Goal: Task Accomplishment & Management: Manage account settings

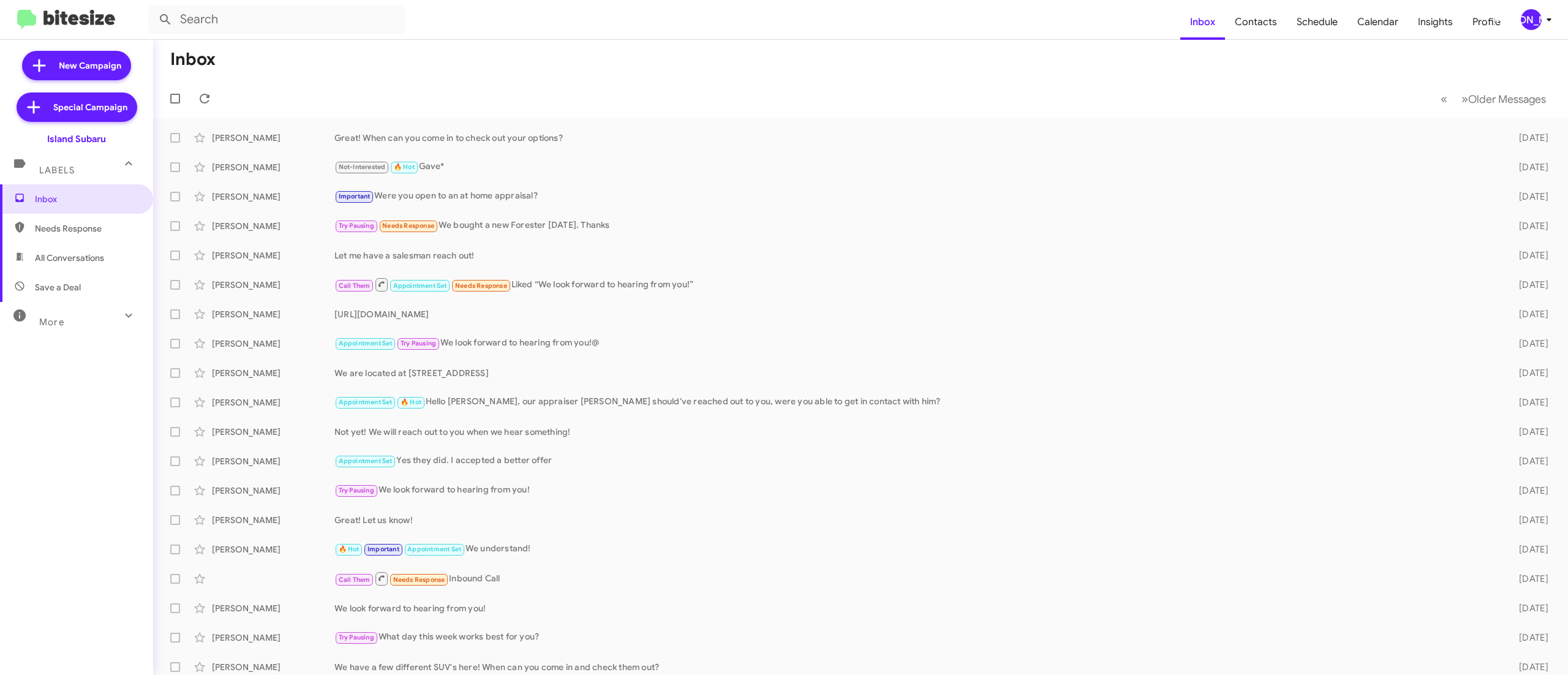
click at [1534, 20] on div "[PERSON_NAME]" at bounding box center [1531, 19] width 20 height 20
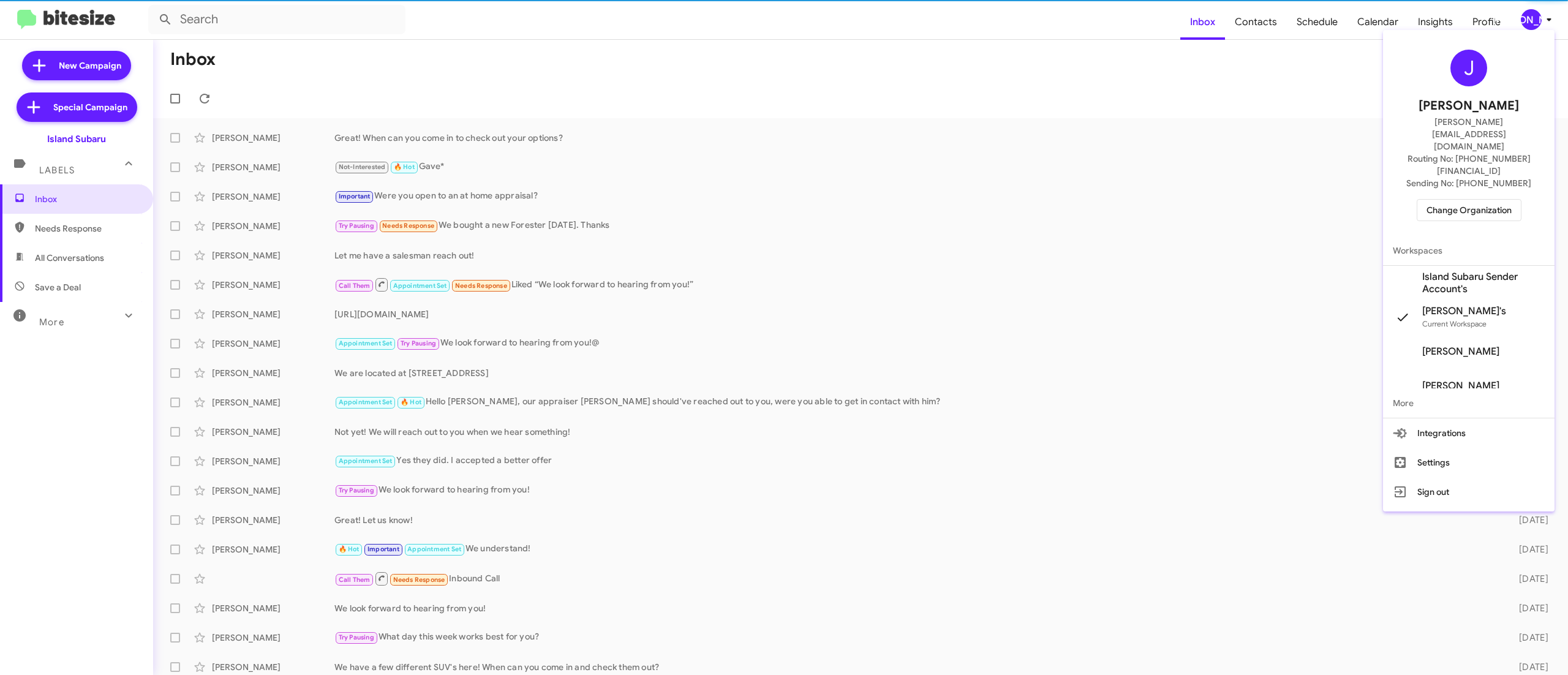
click at [1437, 199] on span "Change Organization" at bounding box center [1469, 210] width 85 height 20
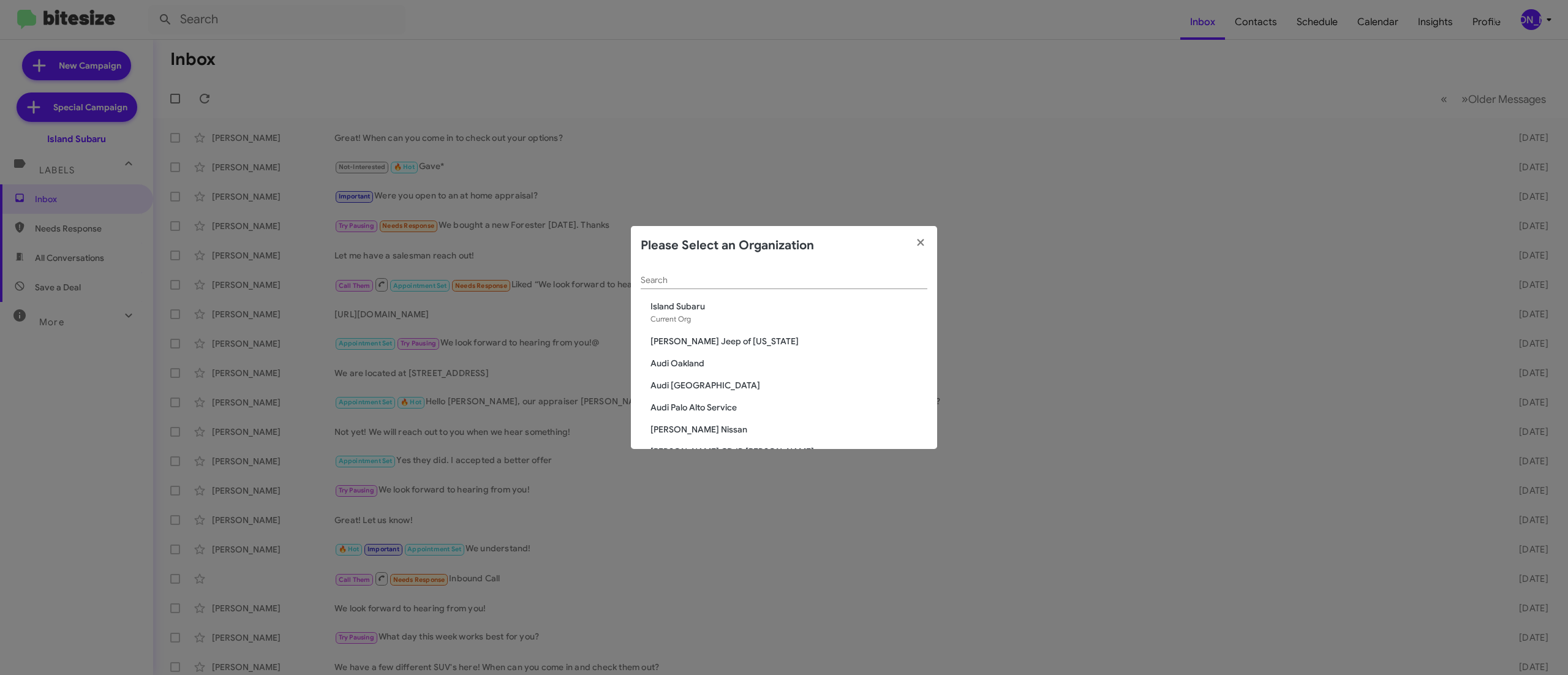
click at [785, 276] on input "Search" at bounding box center [784, 281] width 287 height 10
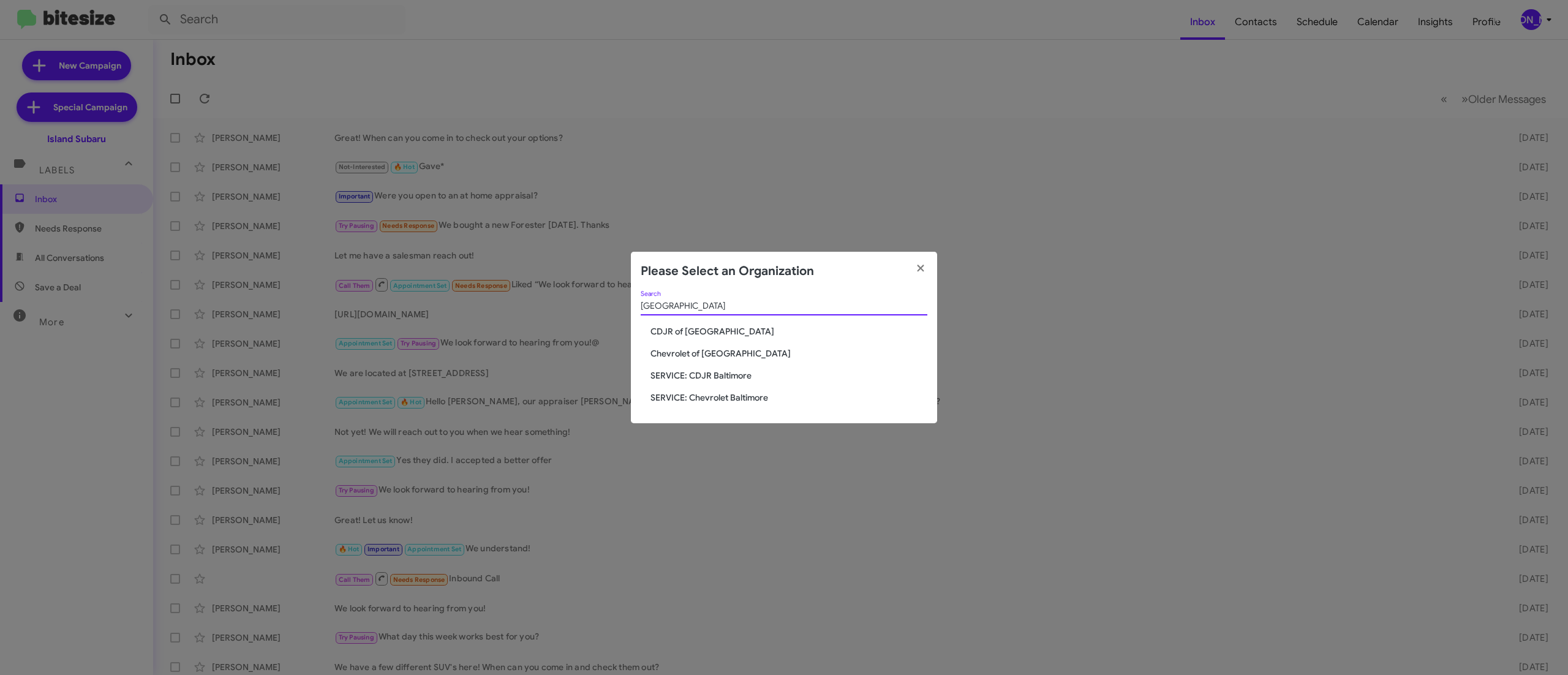
type input "baltimore"
click at [705, 331] on span "CDJR of [GEOGRAPHIC_DATA]" at bounding box center [788, 331] width 277 height 12
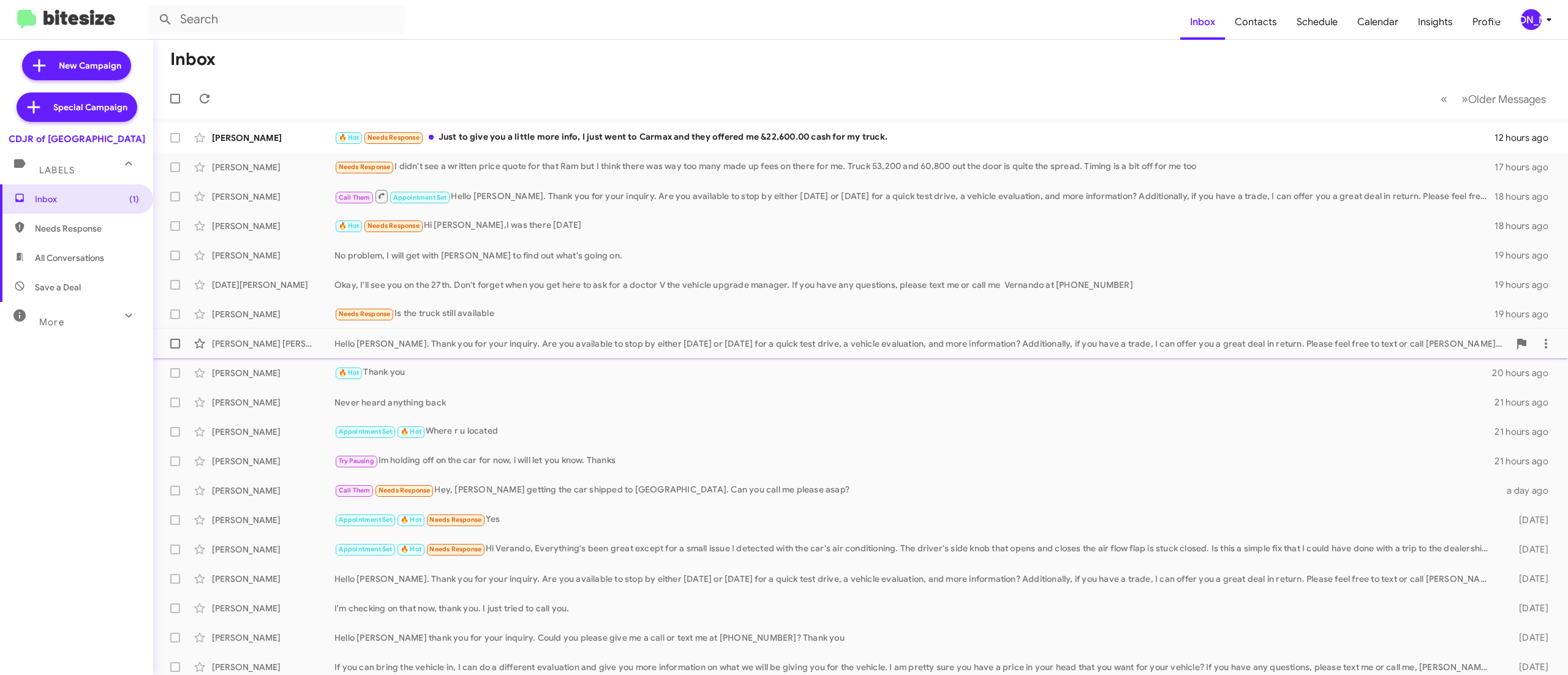
click at [497, 342] on div "Hello [PERSON_NAME]. Thank you for your inquiry. Are you available to stop by e…" at bounding box center [922, 344] width 1175 height 12
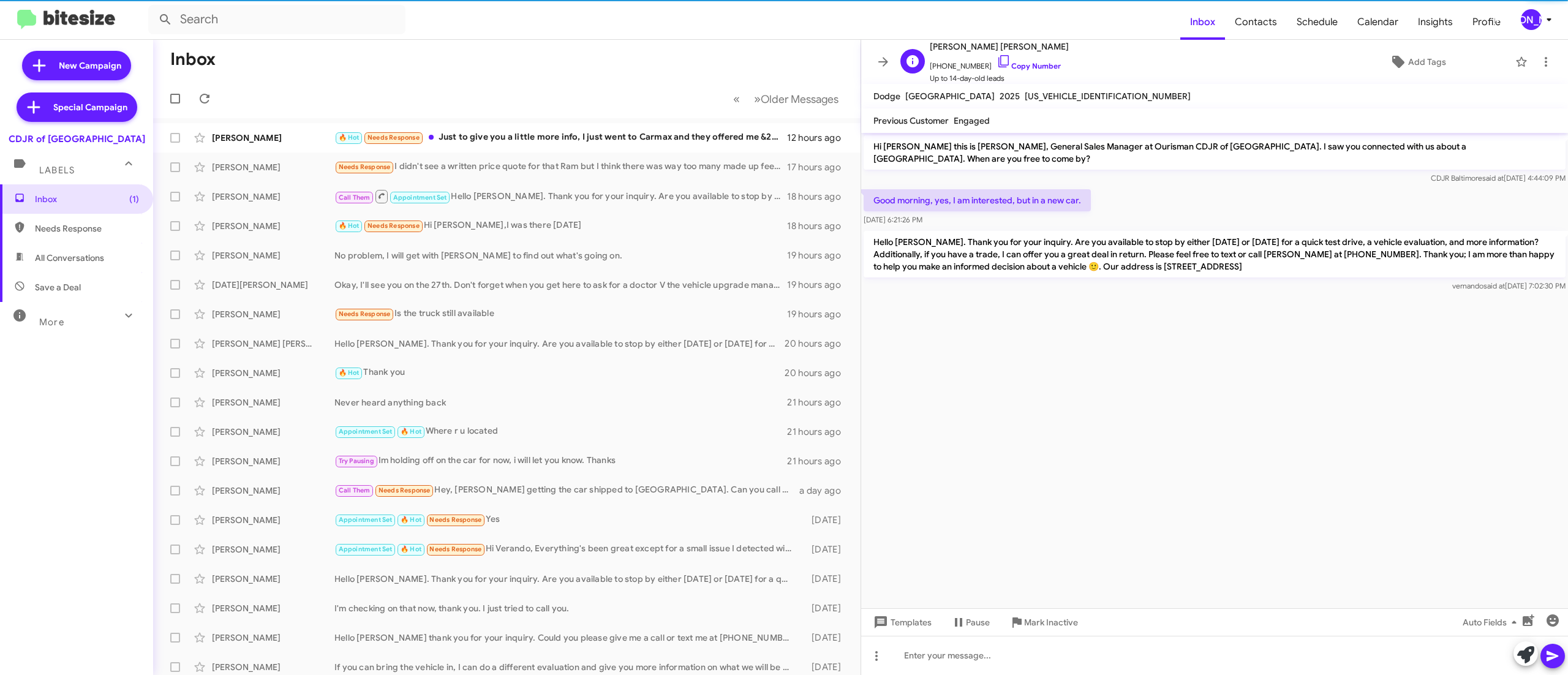
click at [1014, 61] on span "[PHONE_NUMBER] Copy Number" at bounding box center [999, 63] width 139 height 18
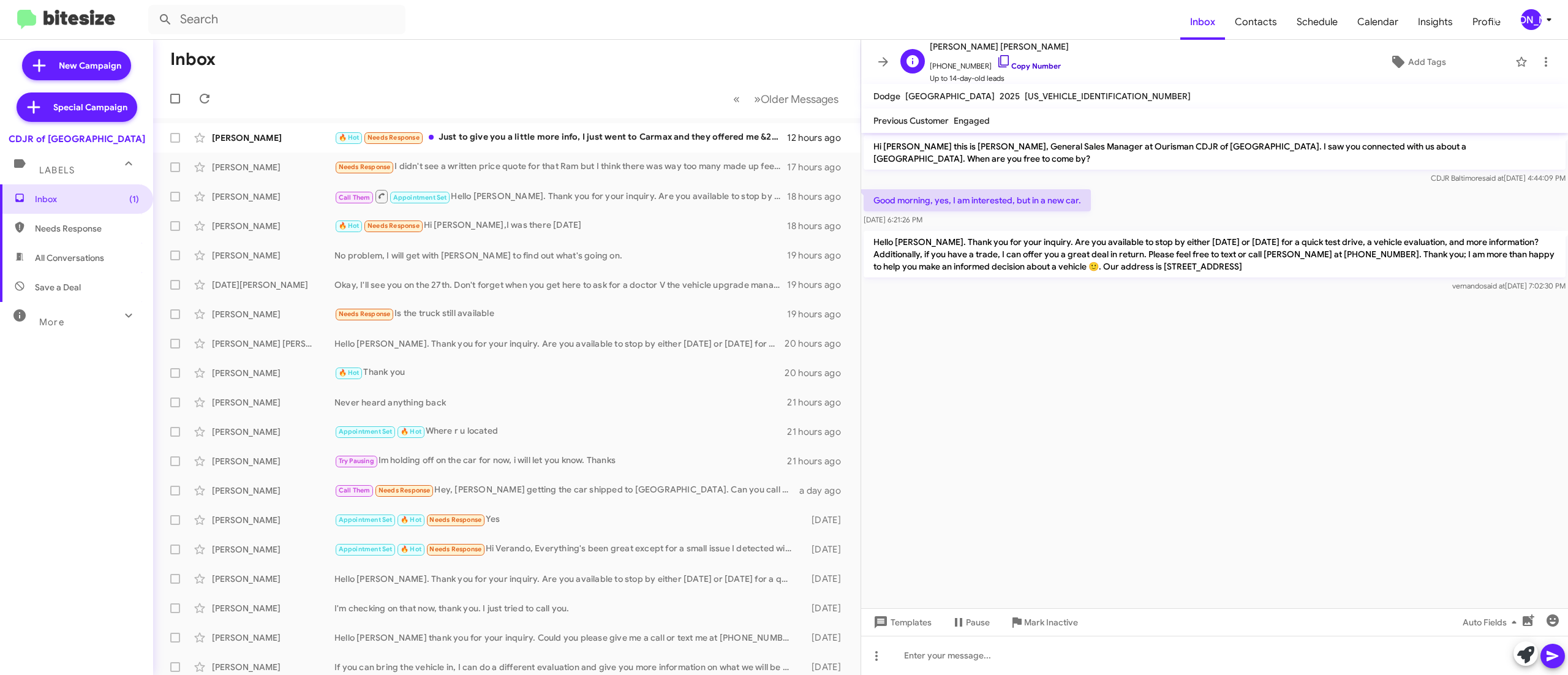
click at [1011, 65] on link "Copy Number" at bounding box center [1028, 66] width 64 height 9
click at [869, 61] on mat-toolbar "D Daniel Hernandez Garcia +14439293856 Copy Number Up to 14-day-old leads Add T…" at bounding box center [1214, 61] width 707 height 44
click at [876, 64] on icon at bounding box center [884, 62] width 15 height 15
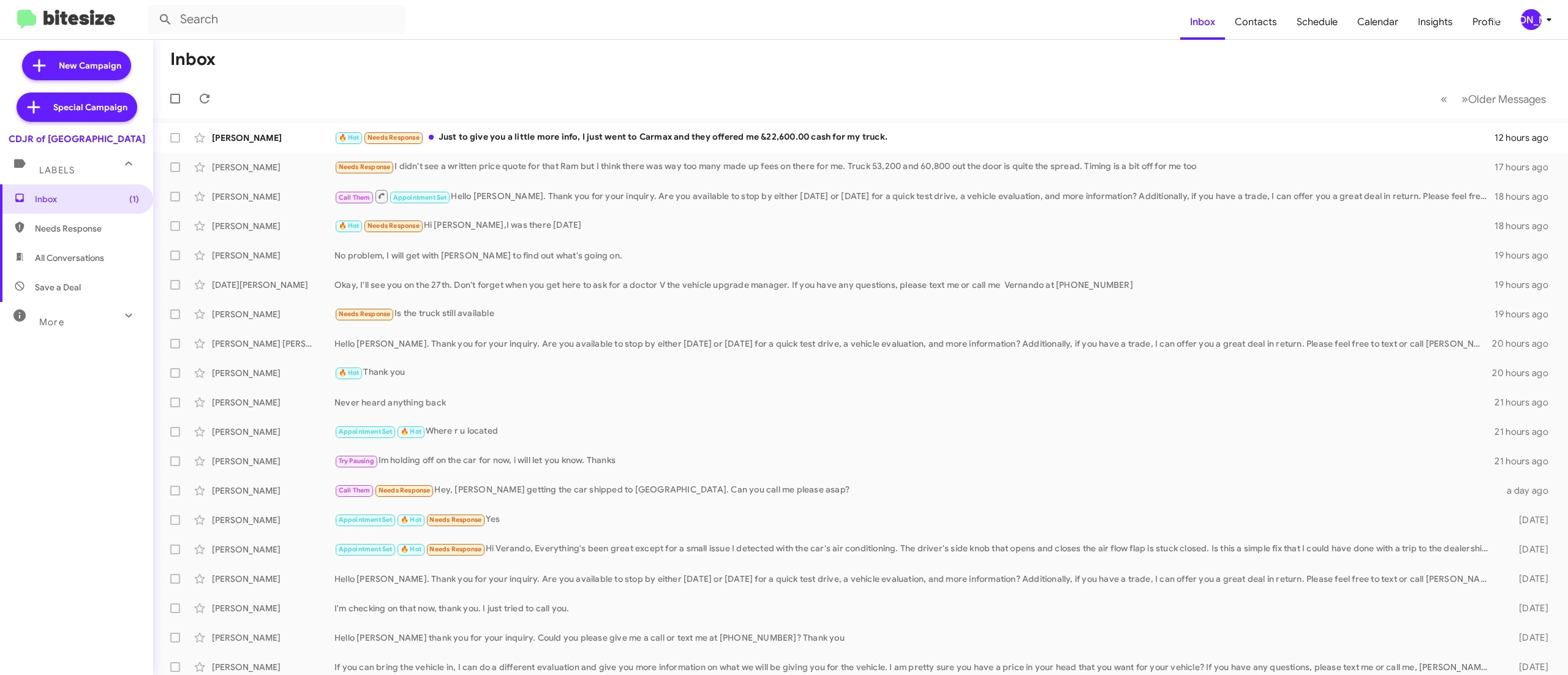
drag, startPoint x: 59, startPoint y: 435, endPoint x: 65, endPoint y: 432, distance: 6.7
click at [59, 434] on div "Inbox (1) Needs Response All Conversations Save a Deal More Important 🔥 Hot App…" at bounding box center [76, 387] width 153 height 405
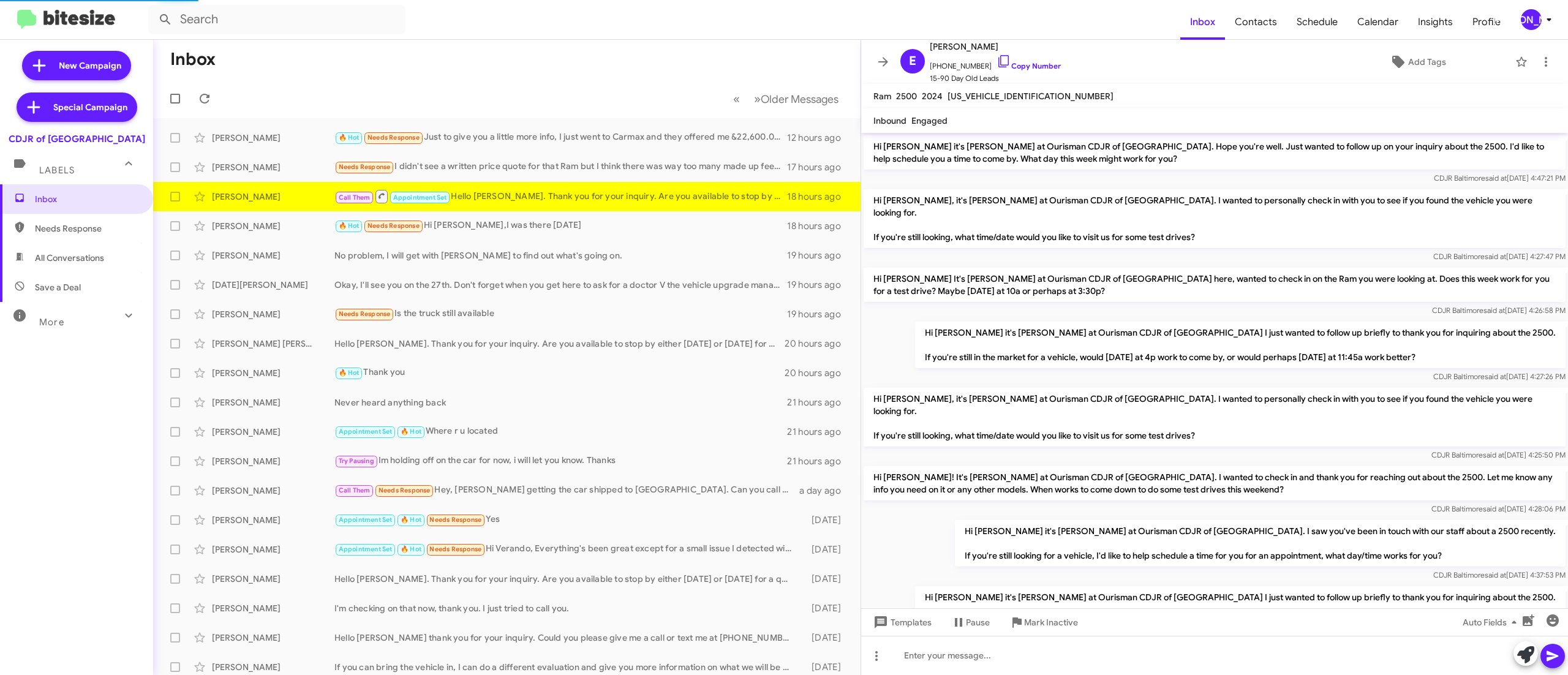
scroll to position [836, 0]
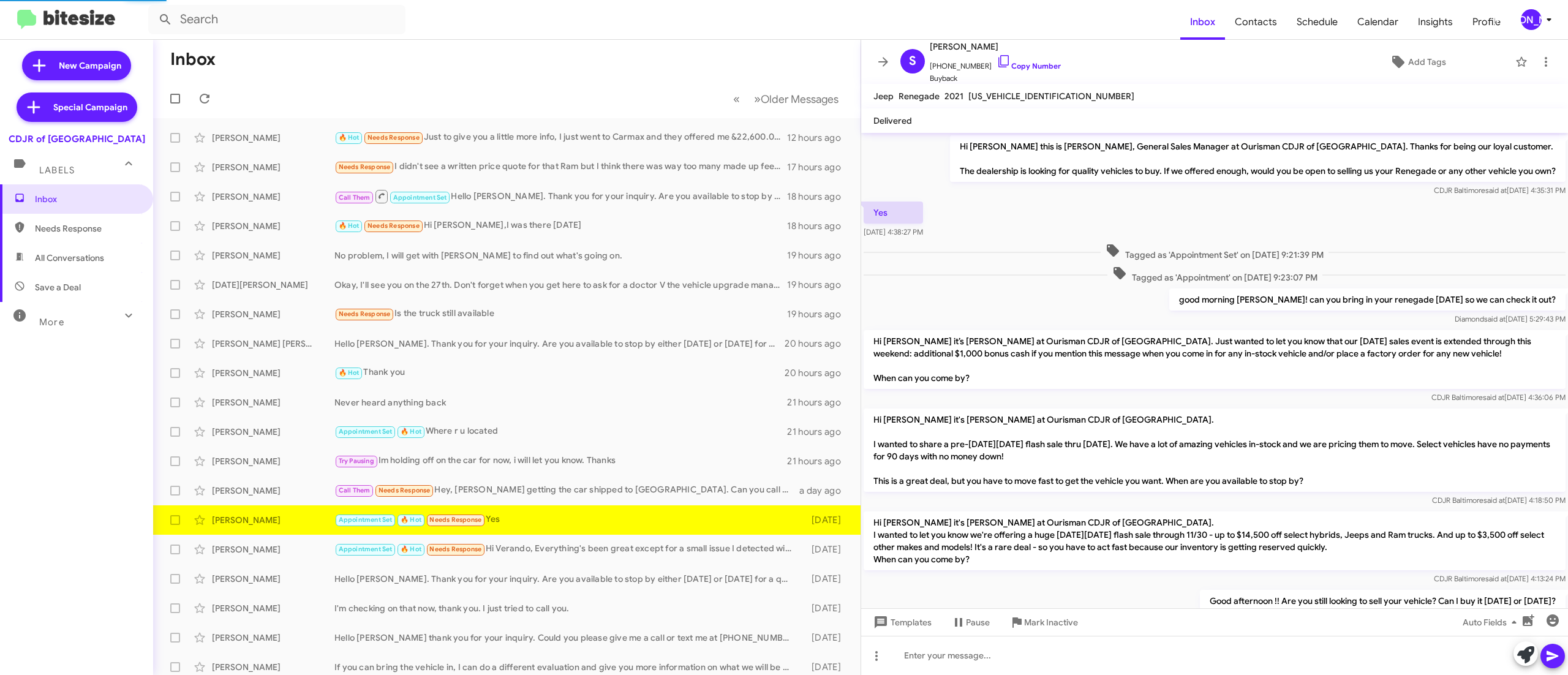
scroll to position [205, 0]
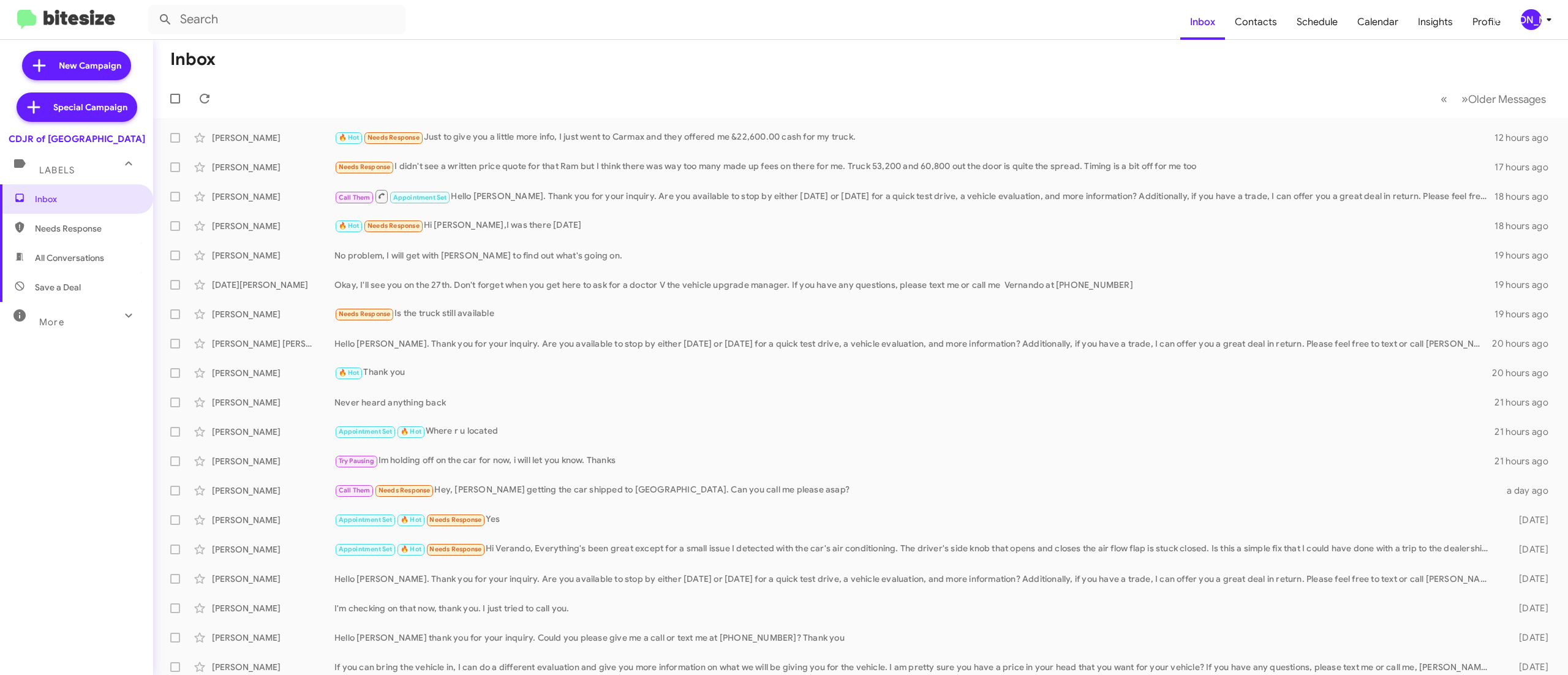
click at [1525, 20] on div "[PERSON_NAME]" at bounding box center [1531, 19] width 20 height 20
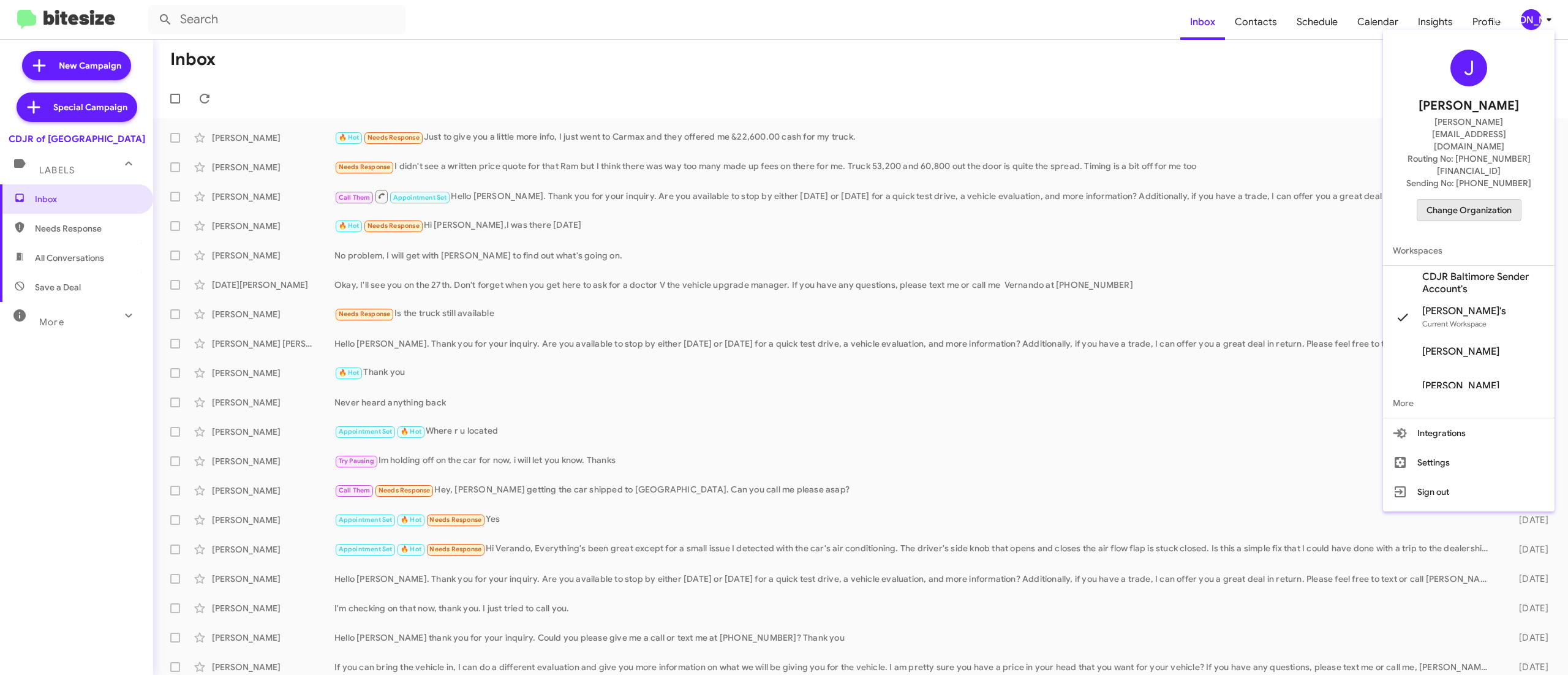
click at [1457, 199] on span "Change Organization" at bounding box center [1469, 210] width 85 height 20
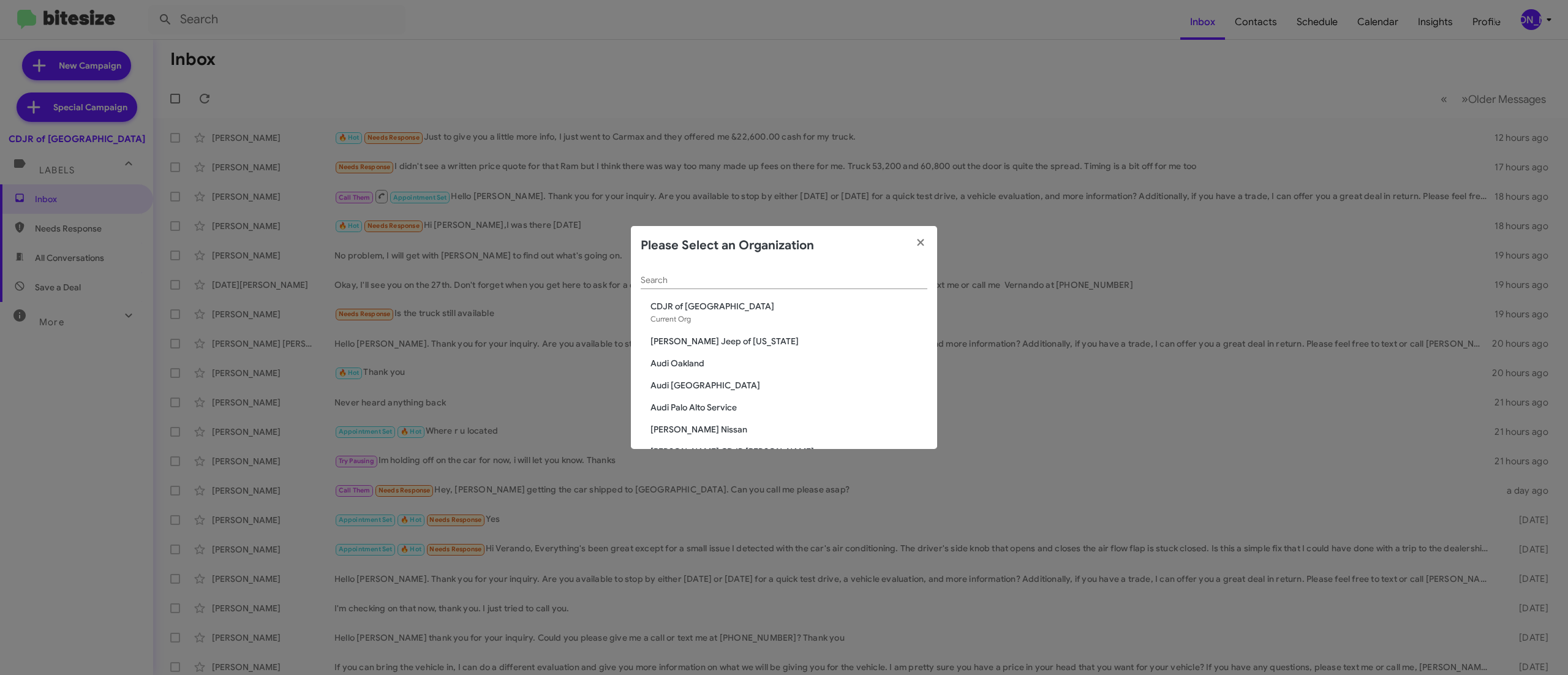
click at [832, 277] on input "Search" at bounding box center [784, 281] width 287 height 10
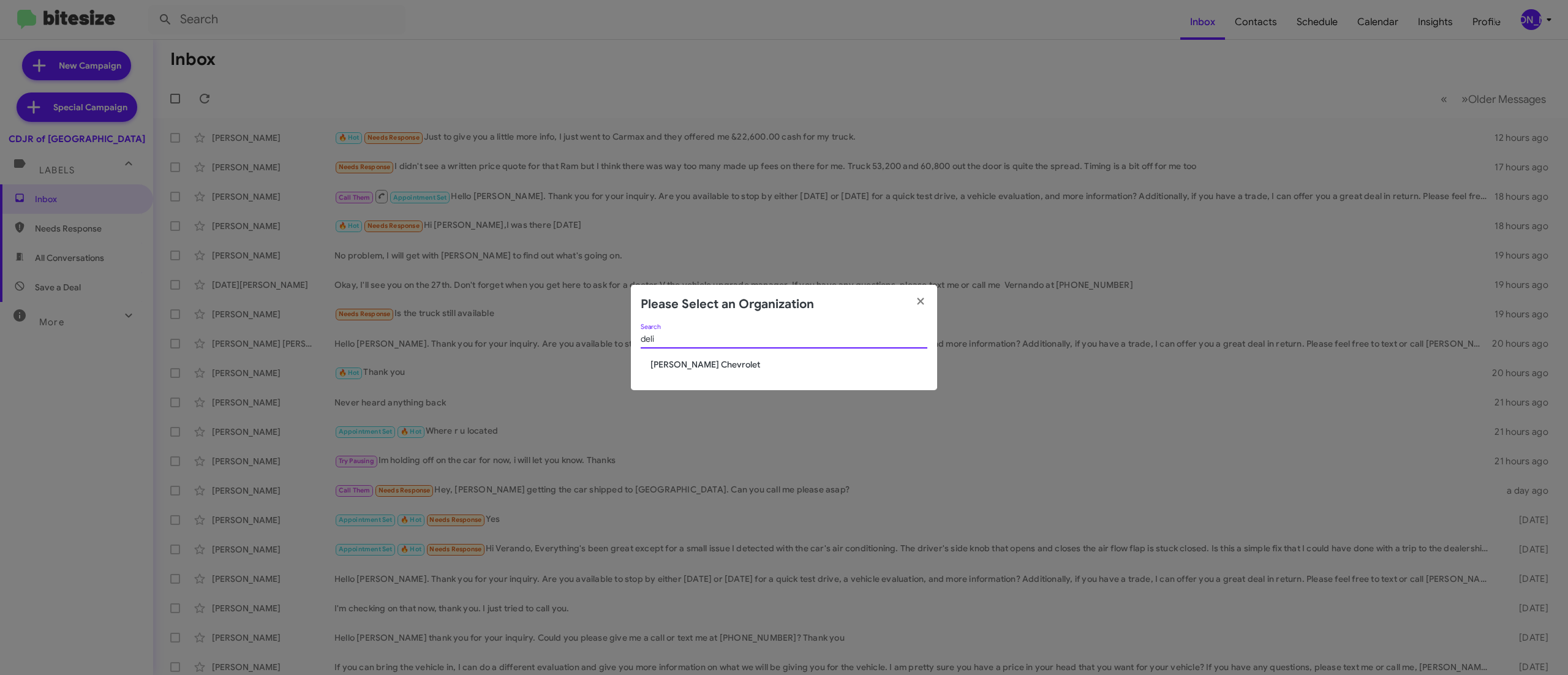
type input "deli"
click at [682, 364] on span "DeLillo Chevrolet" at bounding box center [788, 365] width 277 height 12
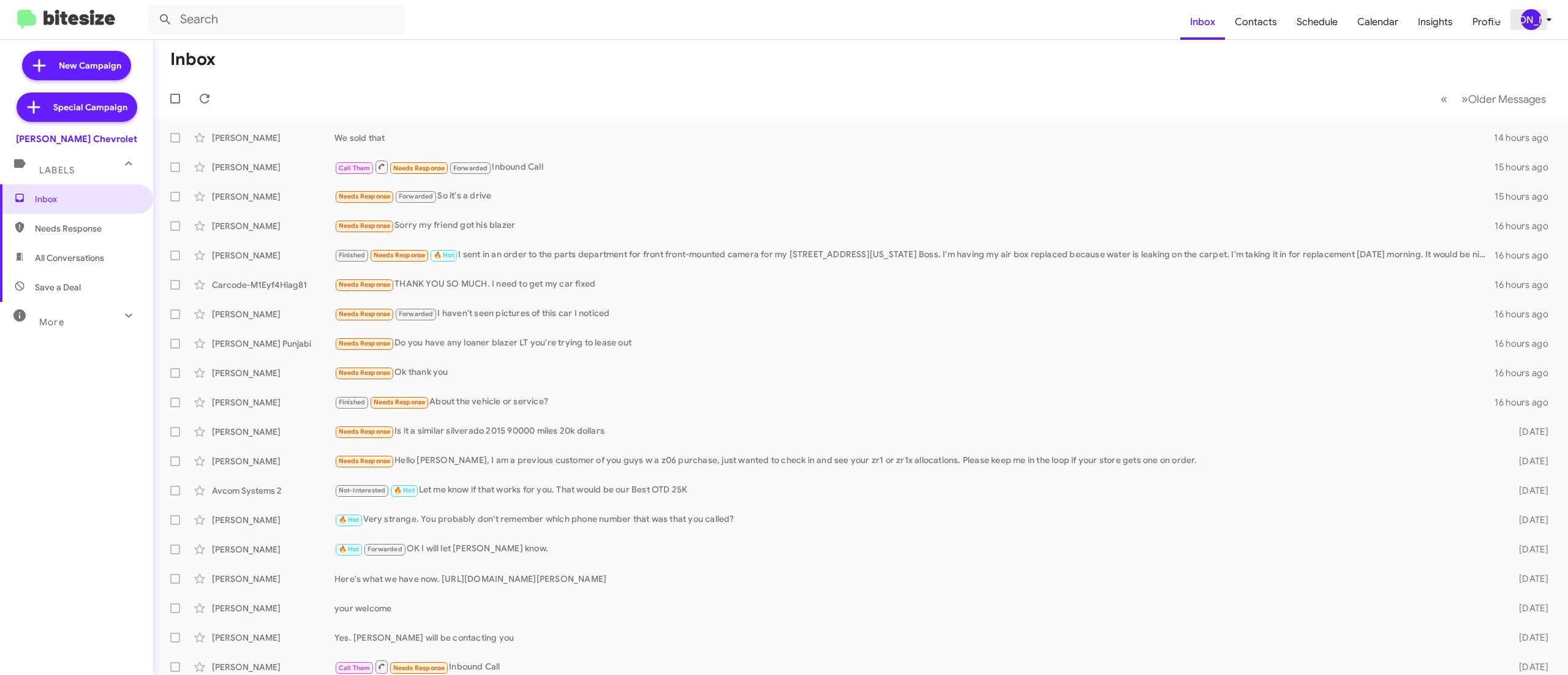
click at [1540, 12] on span "[PERSON_NAME]" at bounding box center [1539, 19] width 37 height 20
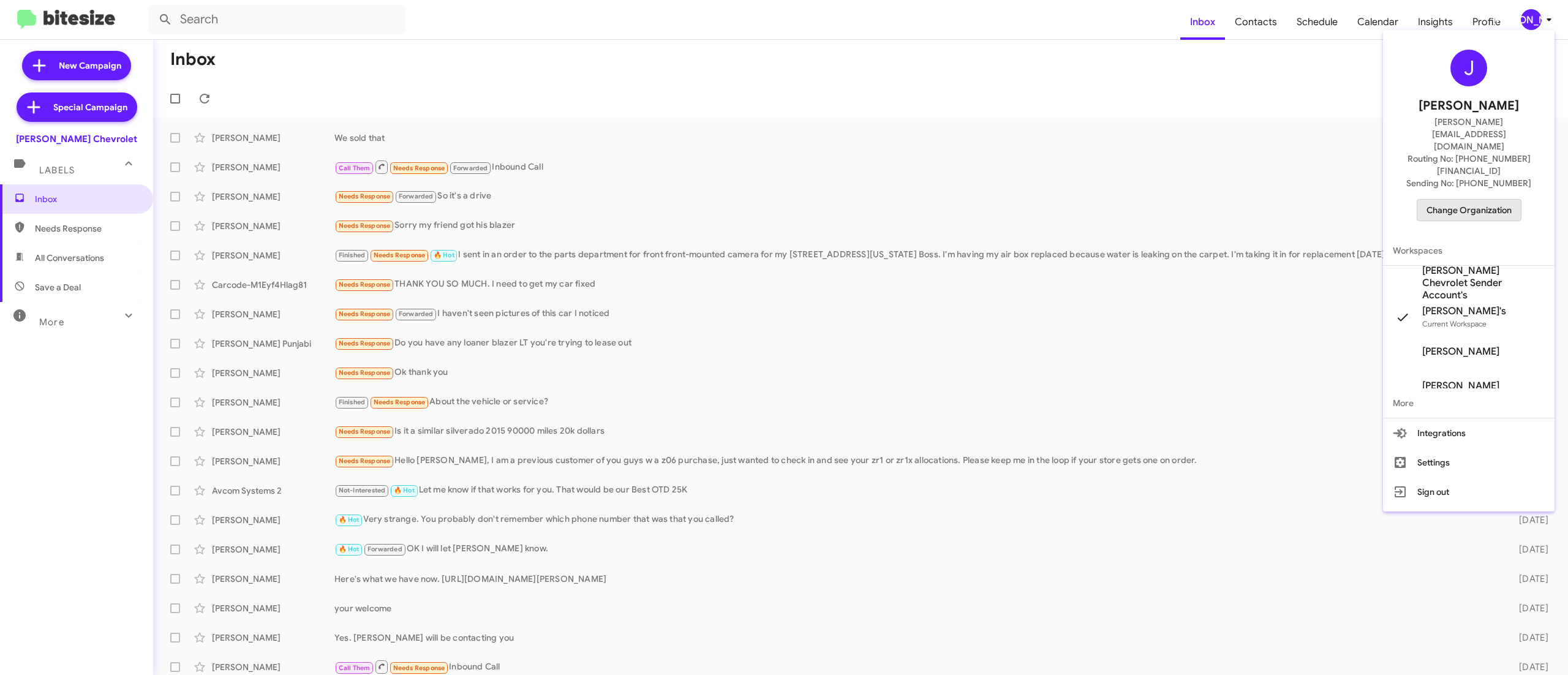
click at [1444, 199] on span "Change Organization" at bounding box center [1469, 210] width 85 height 20
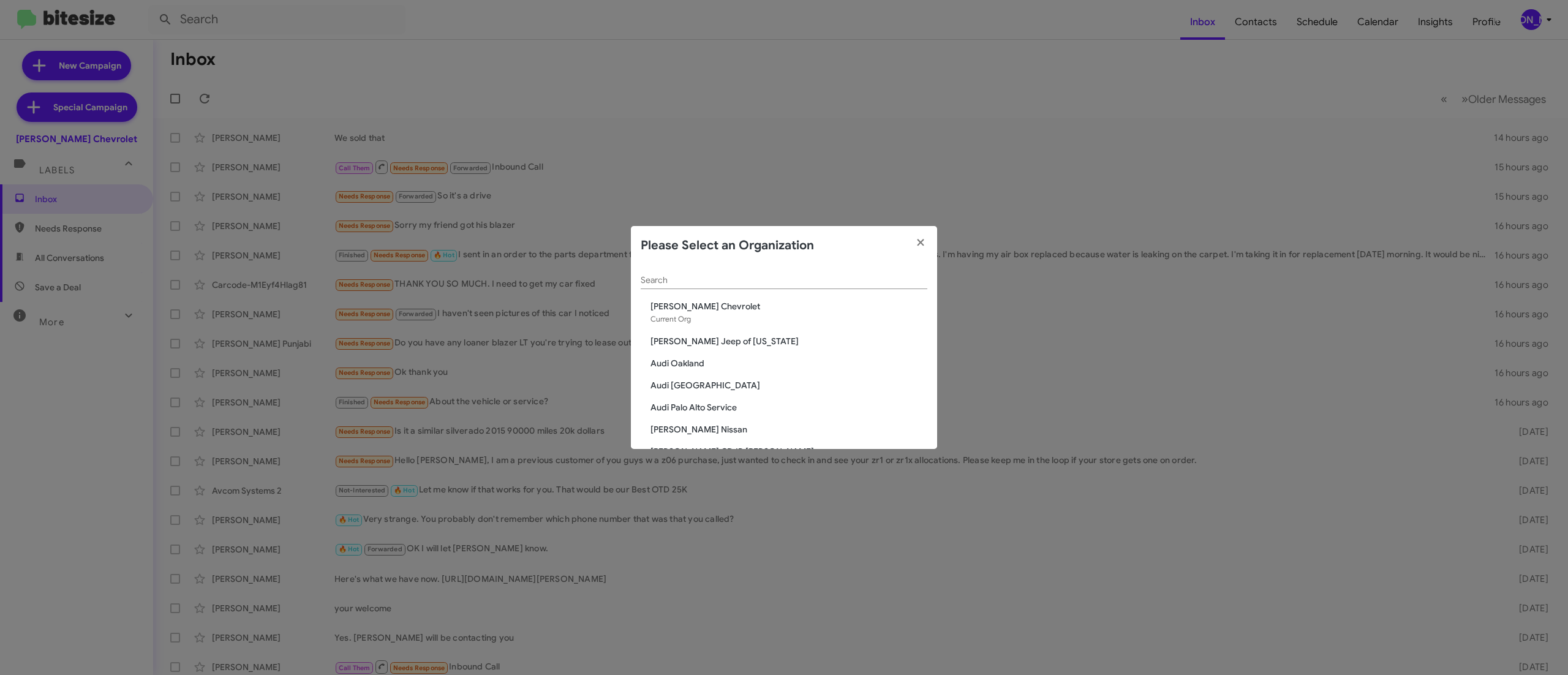
drag, startPoint x: 835, startPoint y: 271, endPoint x: 828, endPoint y: 277, distance: 9.2
click at [828, 277] on div "Search" at bounding box center [784, 277] width 287 height 24
click at [821, 284] on input "Search" at bounding box center [784, 281] width 287 height 10
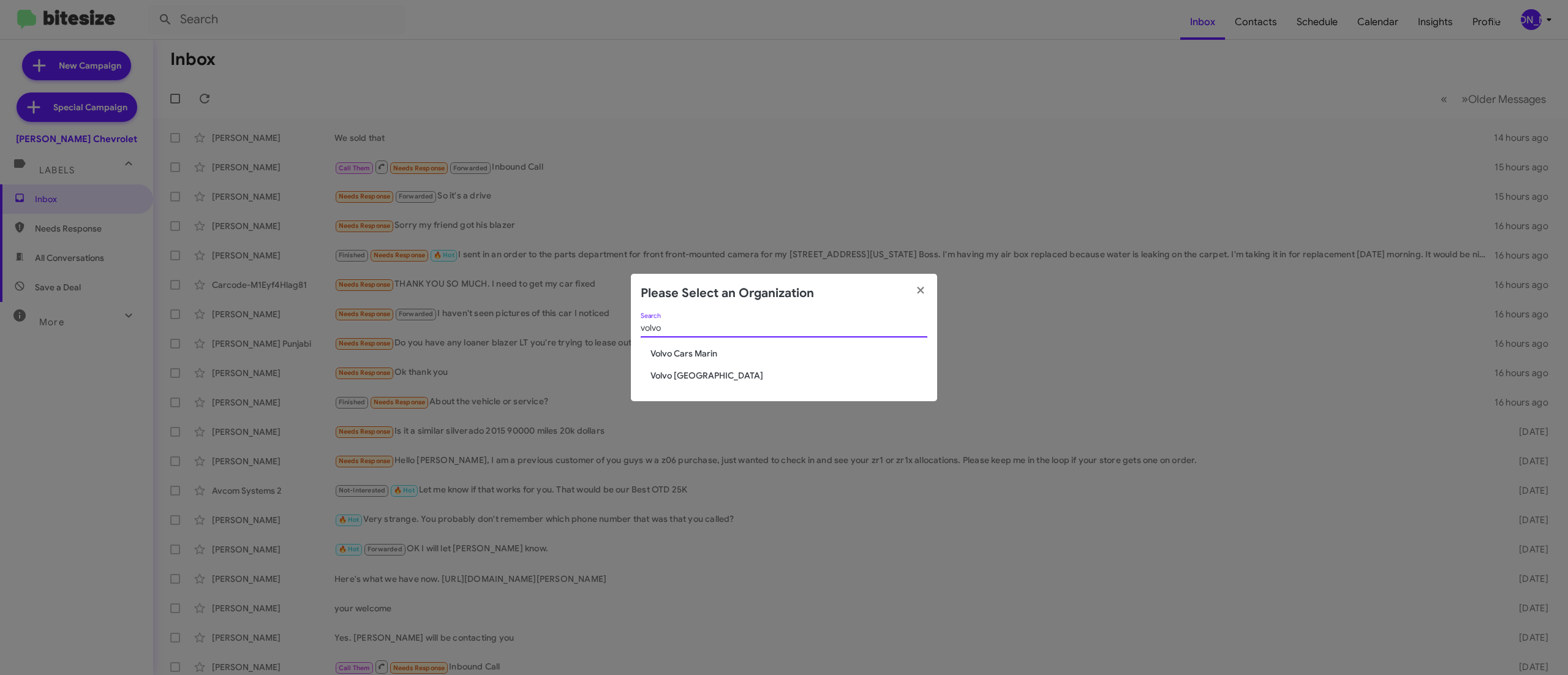
type input "volvo"
click at [665, 377] on span "Volvo [GEOGRAPHIC_DATA]" at bounding box center [788, 376] width 277 height 12
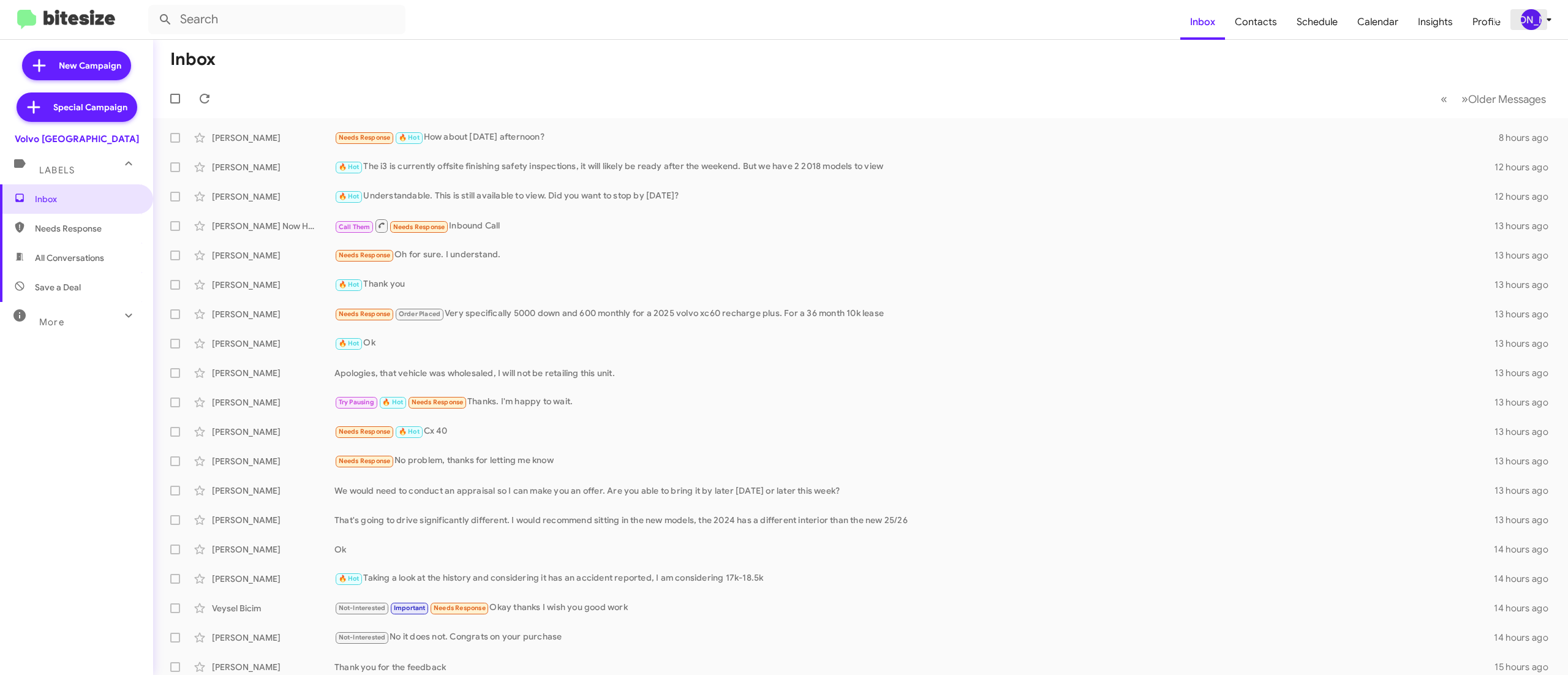
click at [1536, 17] on div "[PERSON_NAME]" at bounding box center [1531, 19] width 20 height 20
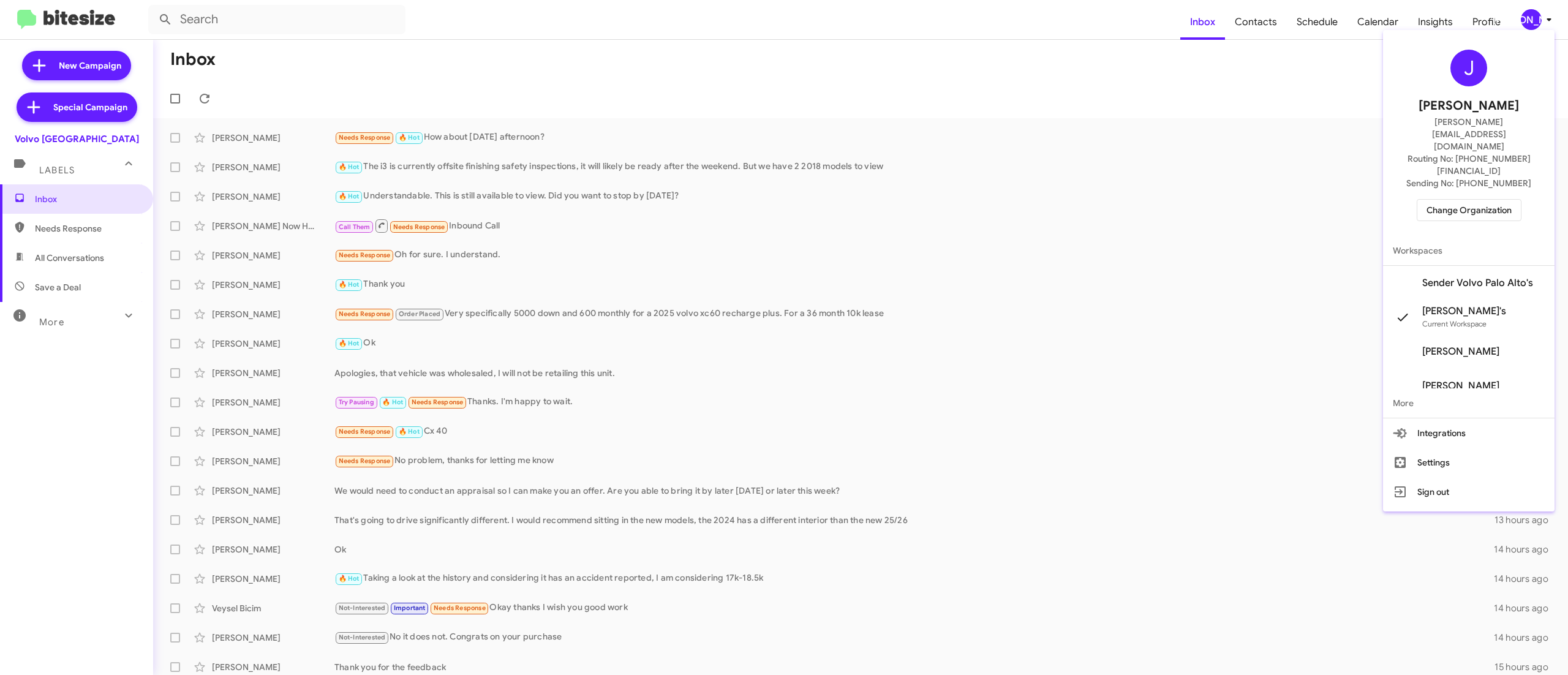
click at [1440, 199] on span "Change Organization" at bounding box center [1469, 210] width 85 height 20
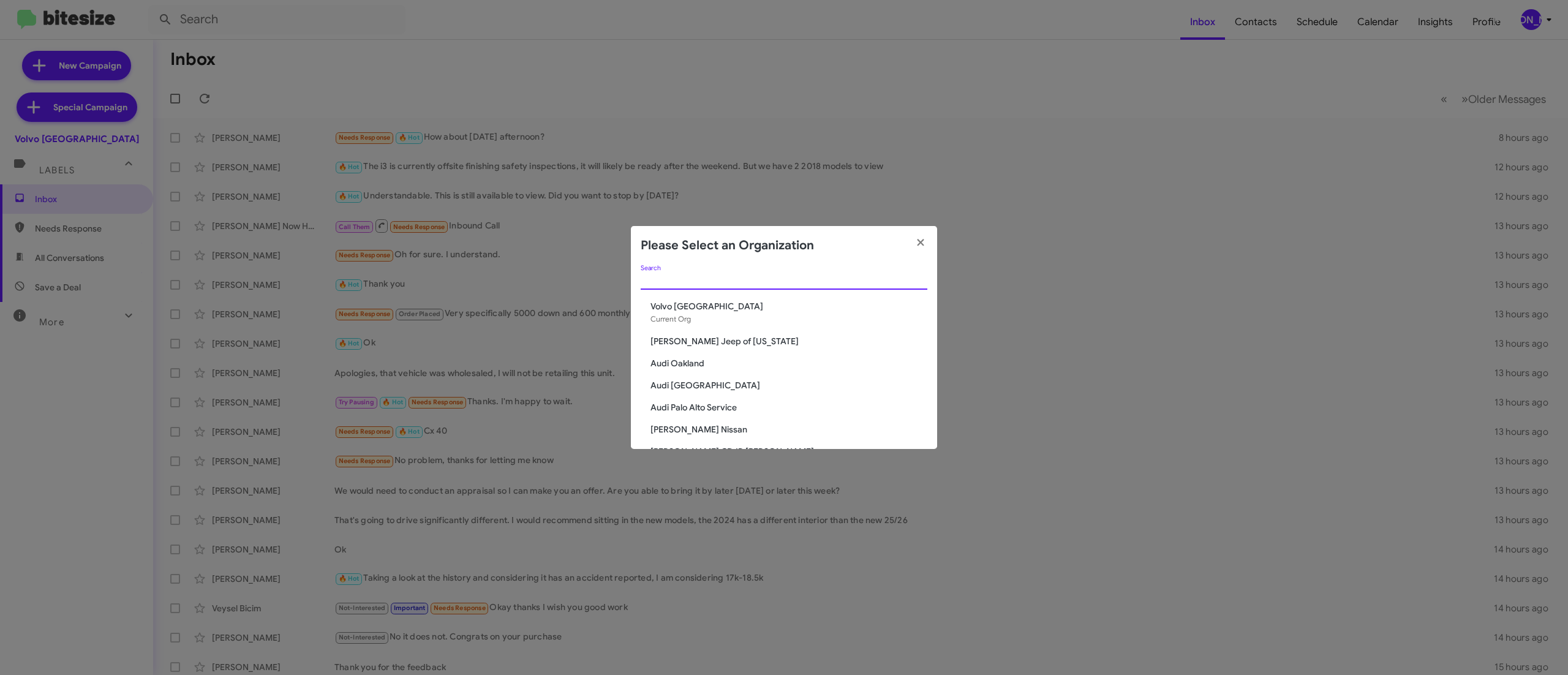
click at [733, 284] on input "Search" at bounding box center [784, 281] width 287 height 10
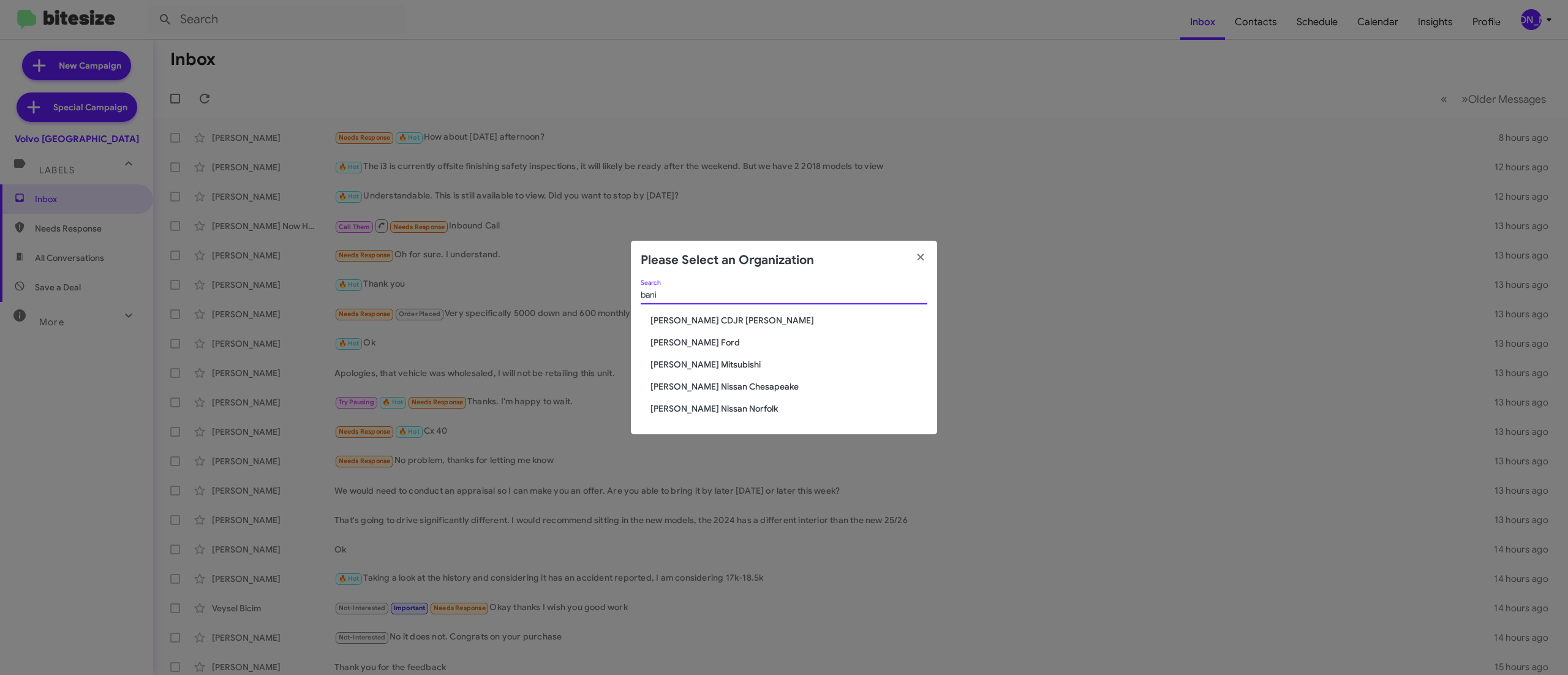
type input "bani"
click at [722, 318] on span "[PERSON_NAME] CDJR [PERSON_NAME]" at bounding box center [788, 320] width 277 height 12
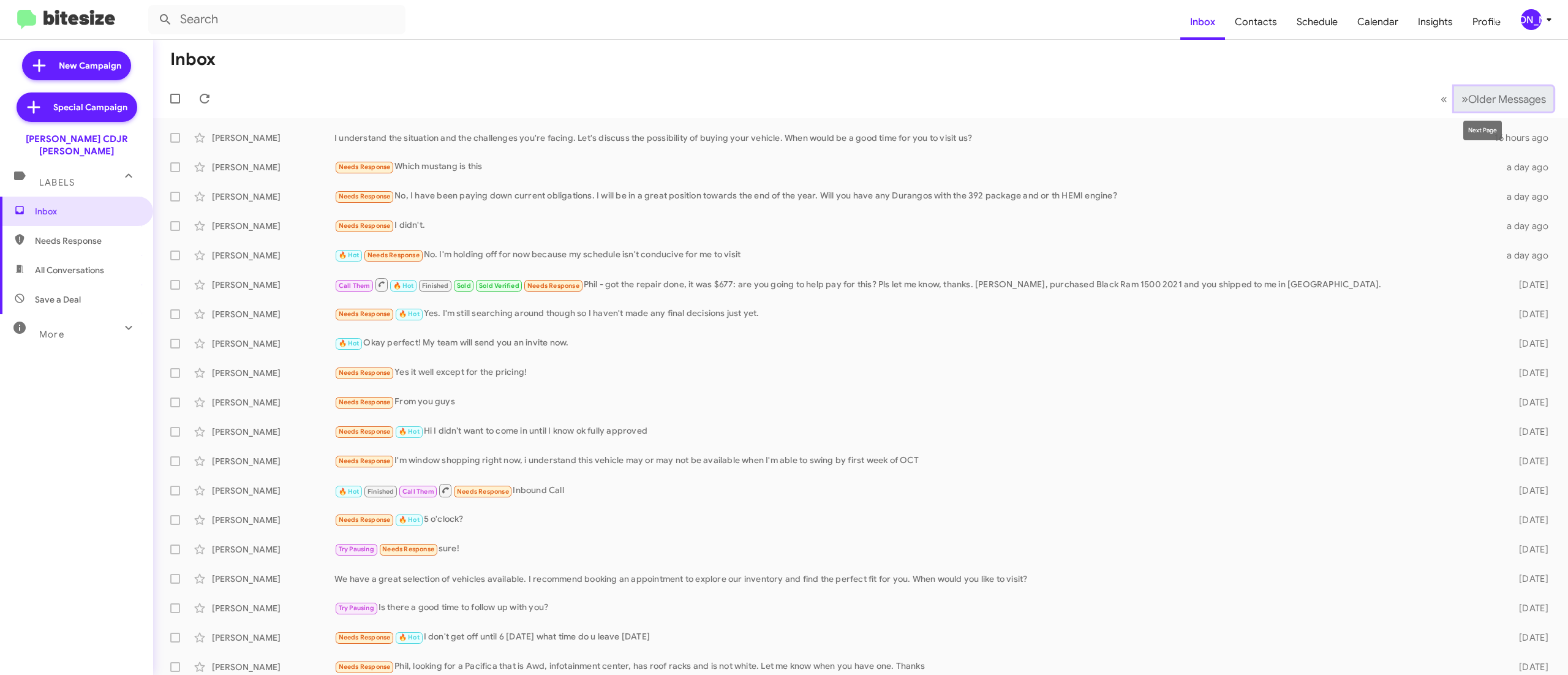
click at [1468, 100] on span "Older Messages" at bounding box center [1507, 99] width 78 height 14
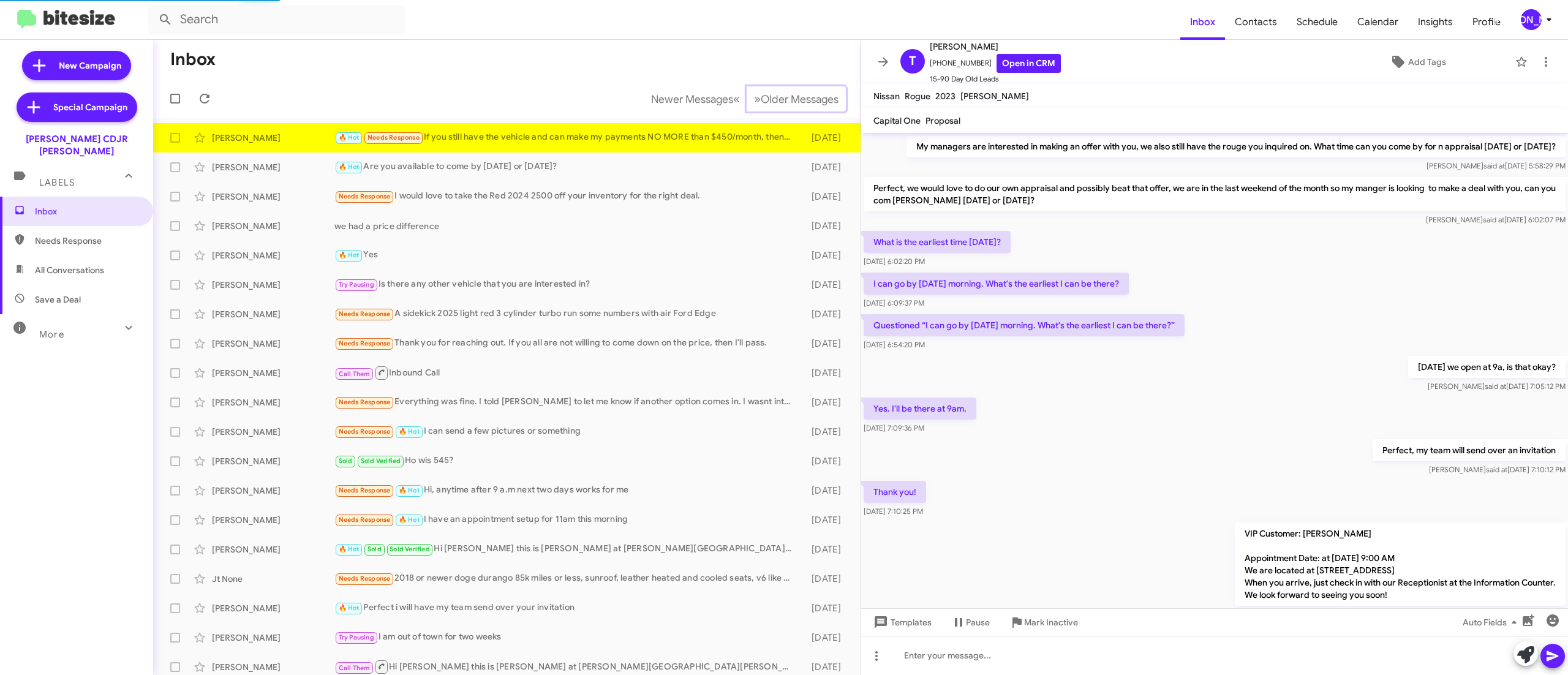
scroll to position [799, 0]
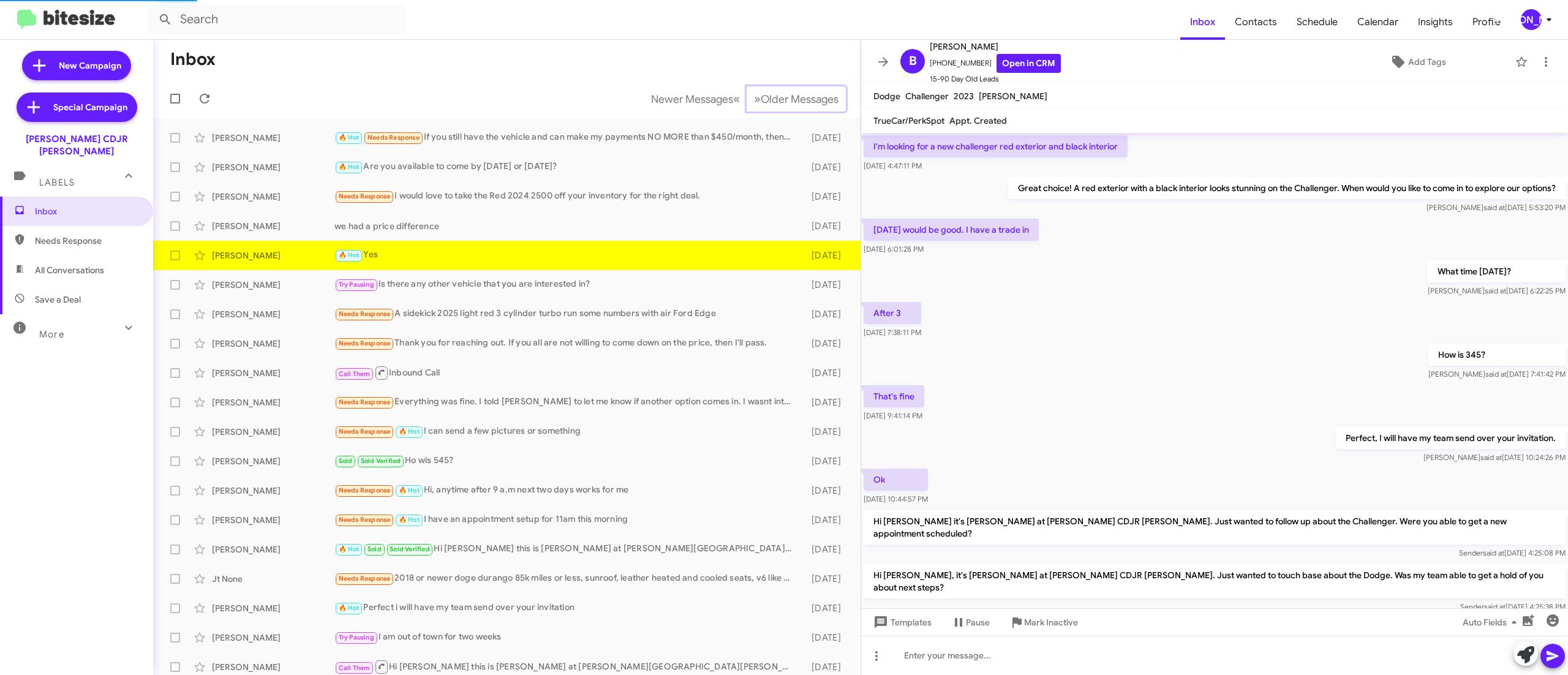
scroll to position [431, 0]
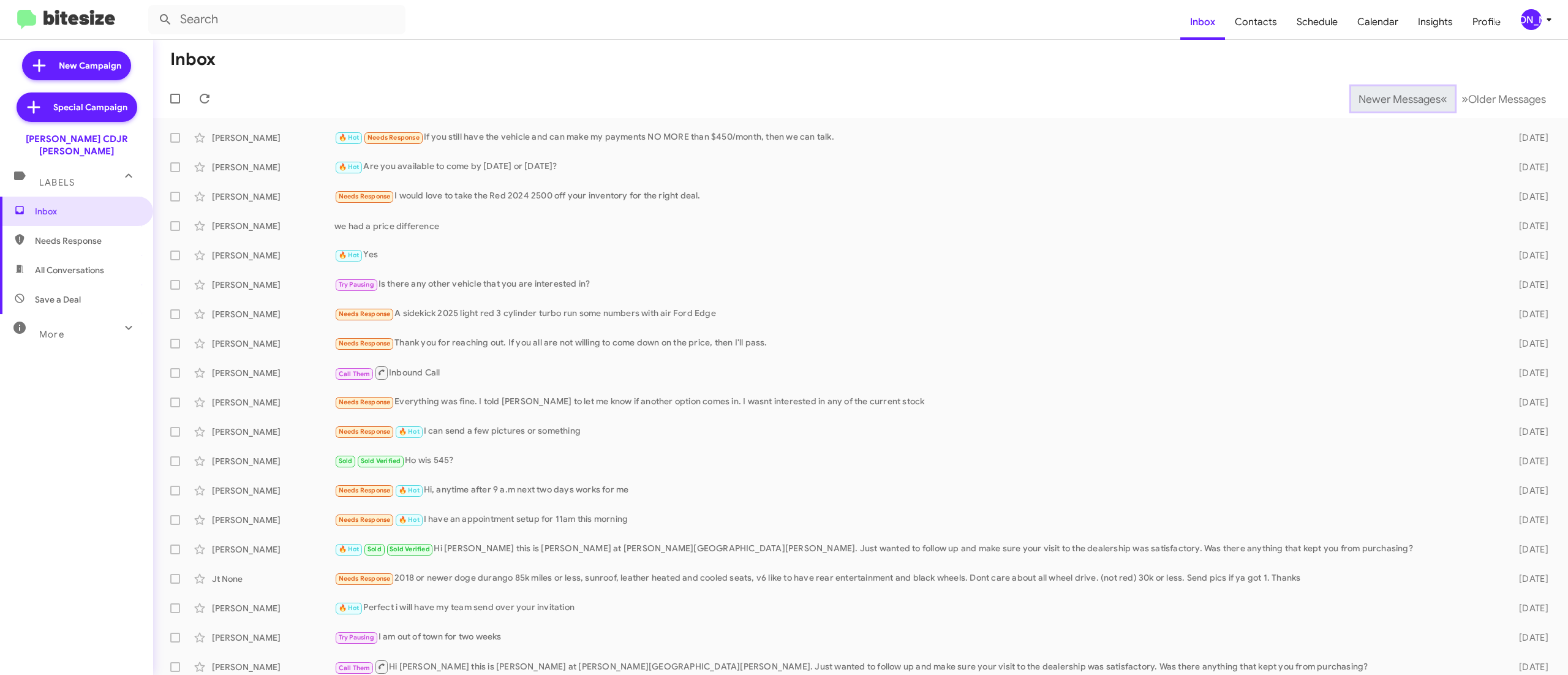
click at [1372, 98] on span "Newer Messages" at bounding box center [1399, 99] width 82 height 14
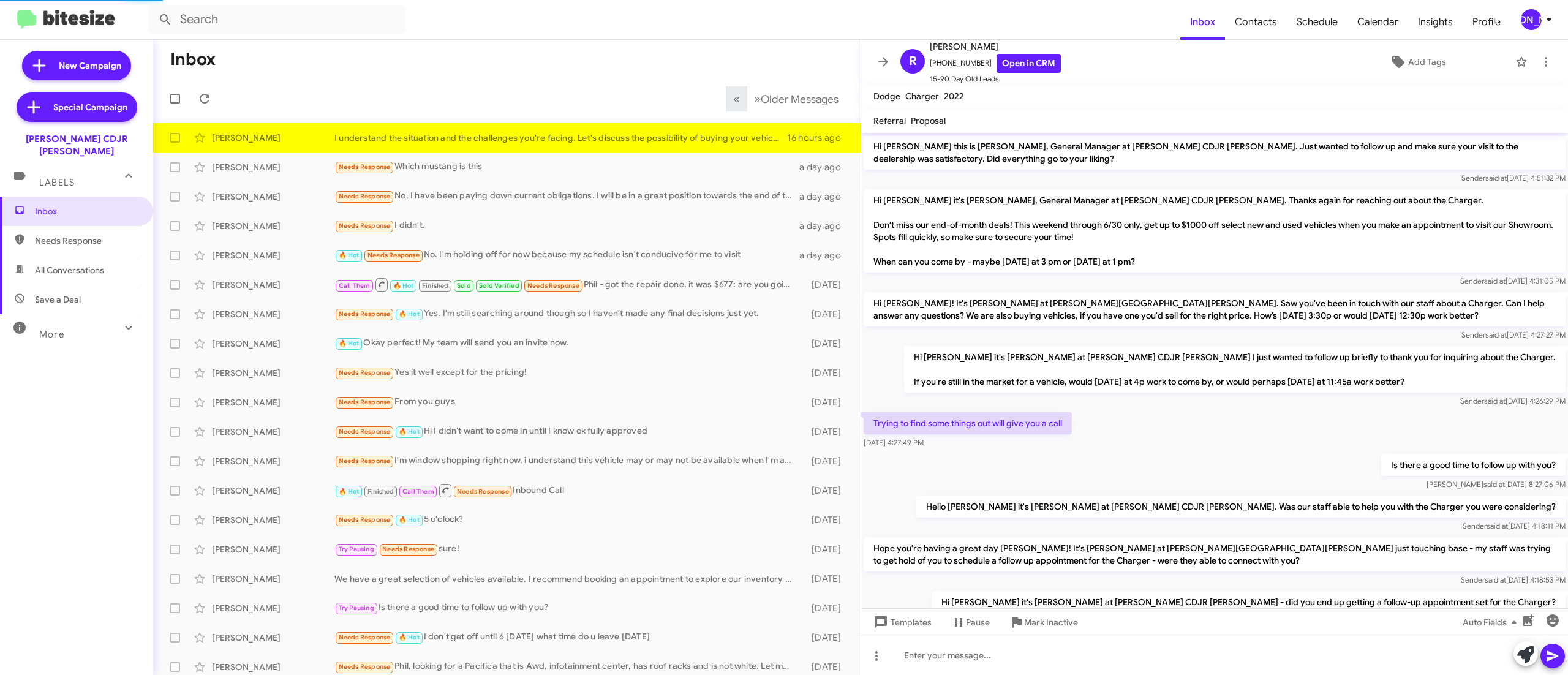
scroll to position [115, 0]
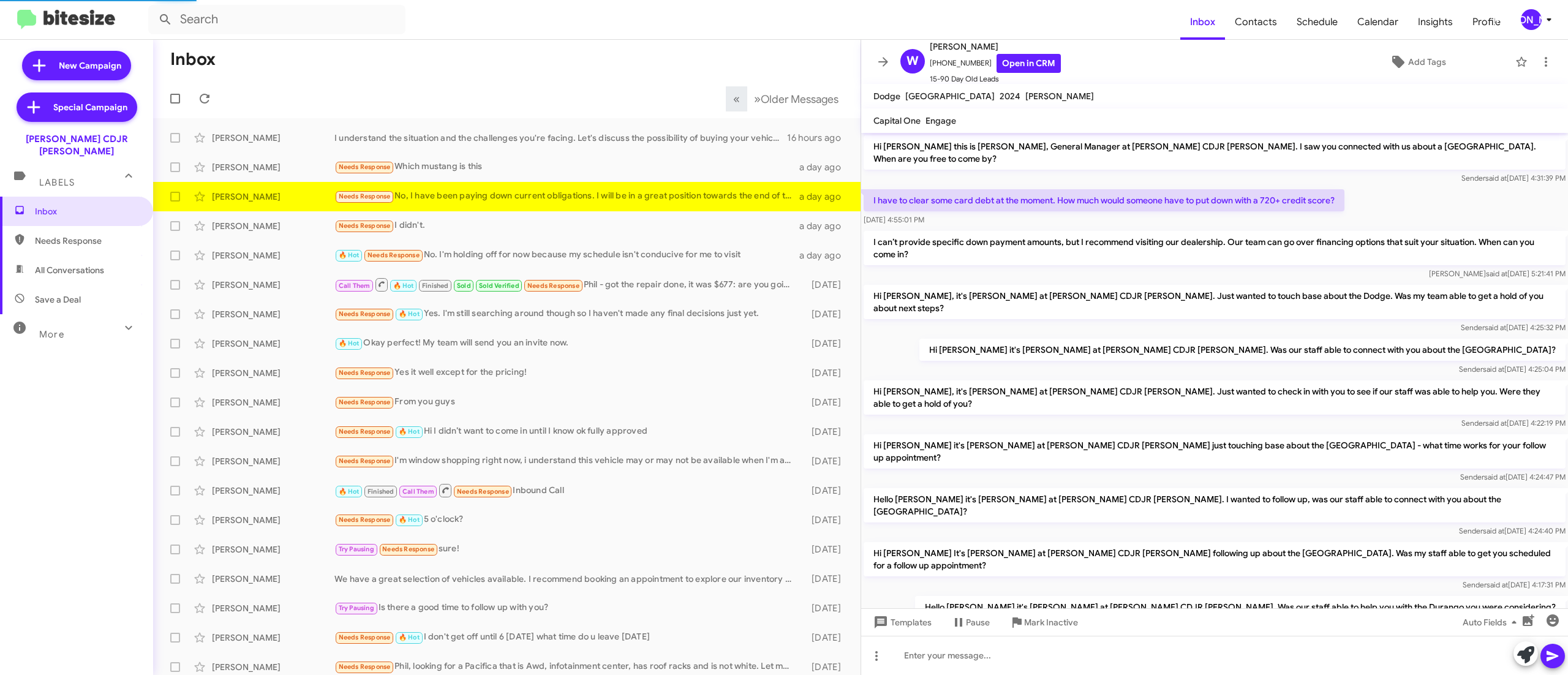
scroll to position [94, 0]
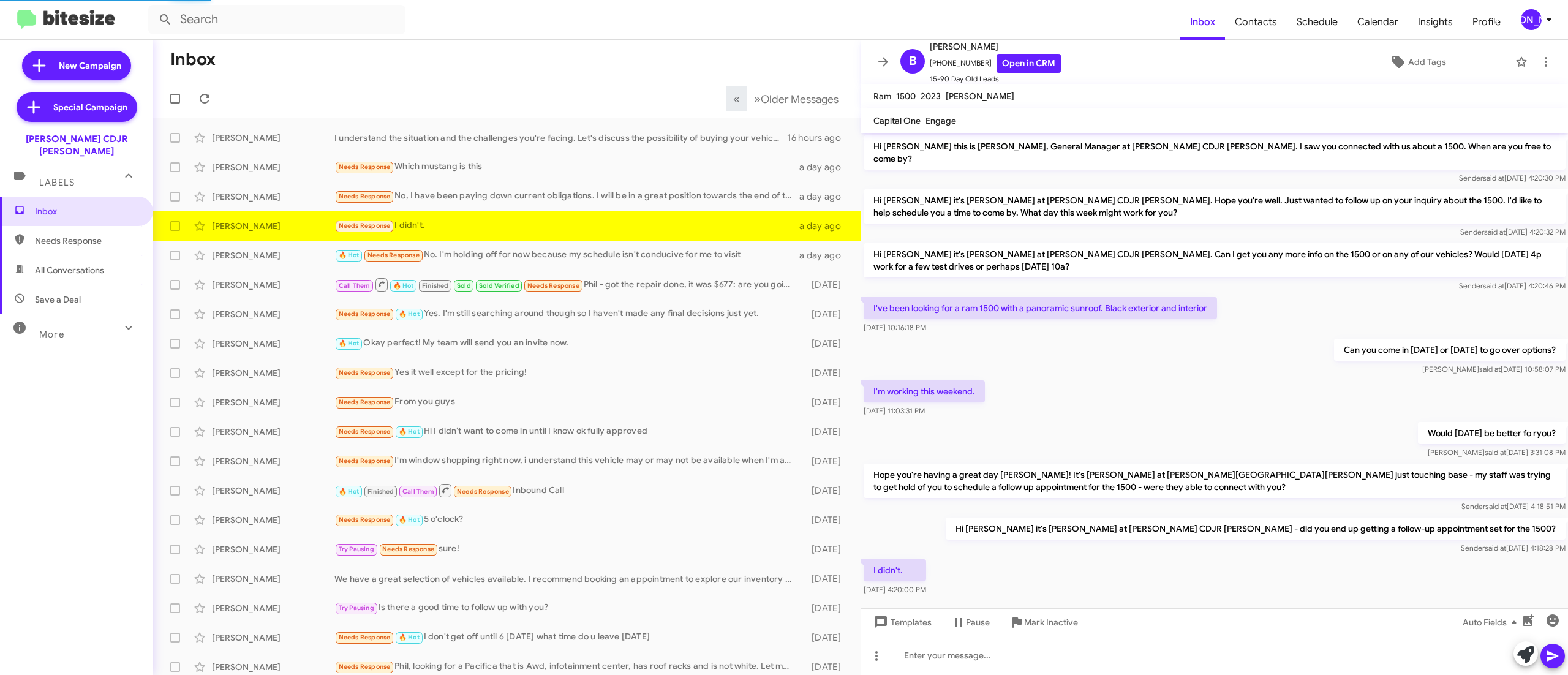
scroll to position [9, 0]
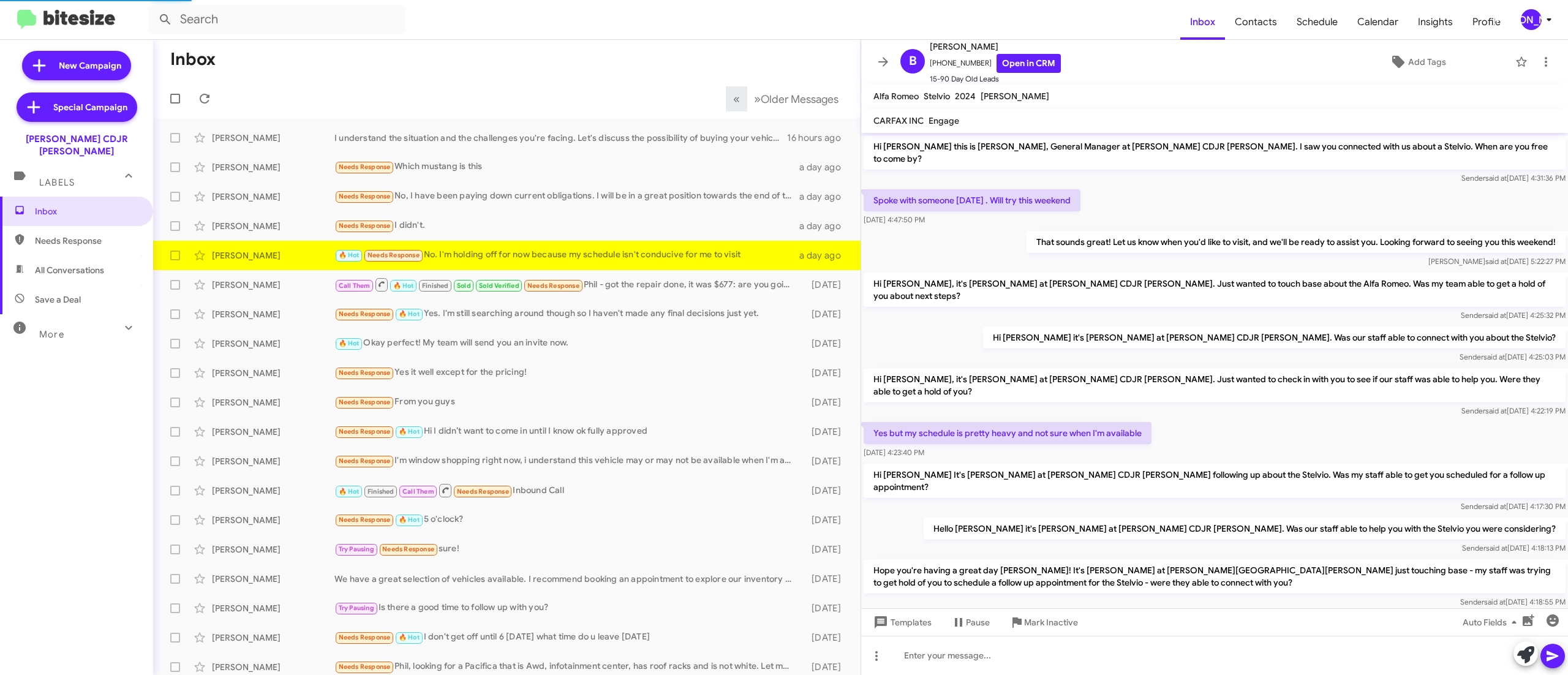
scroll to position [74, 0]
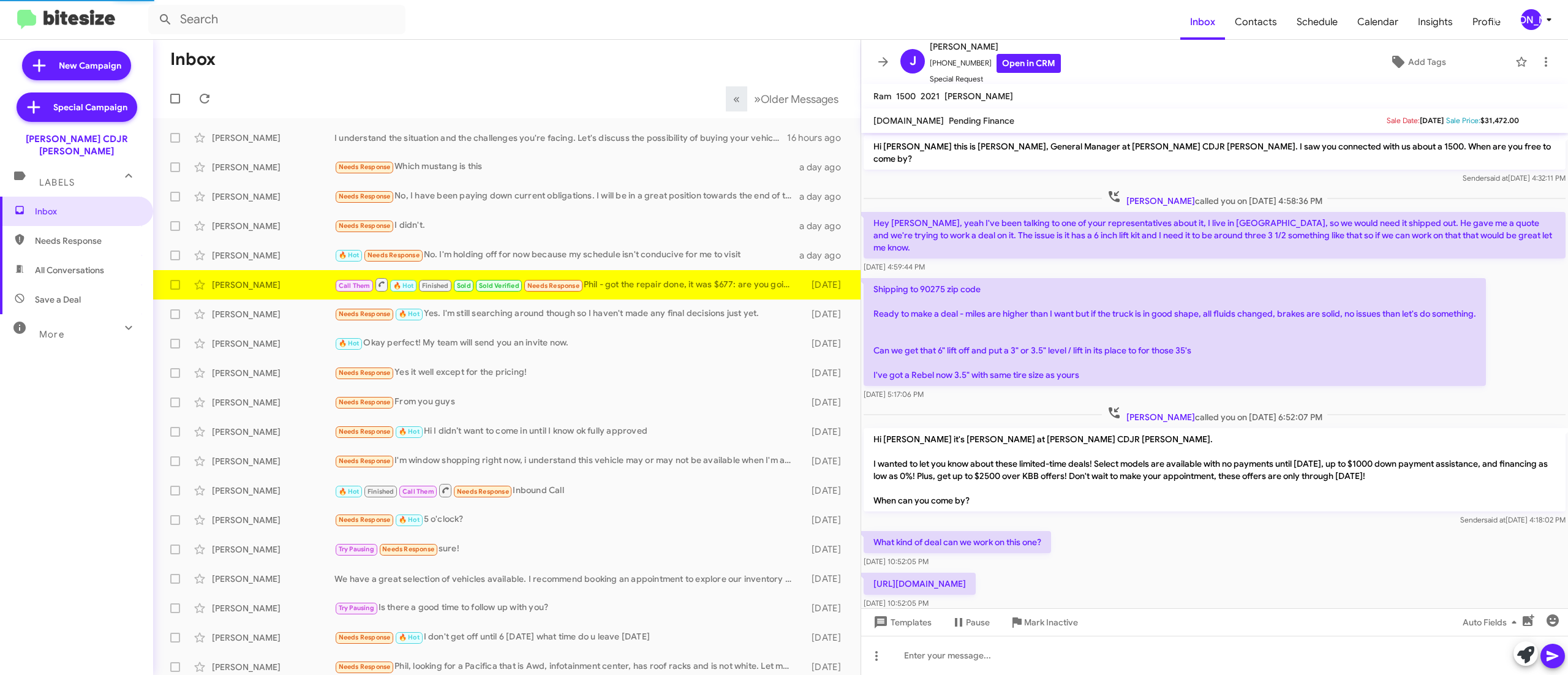
scroll to position [658, 0]
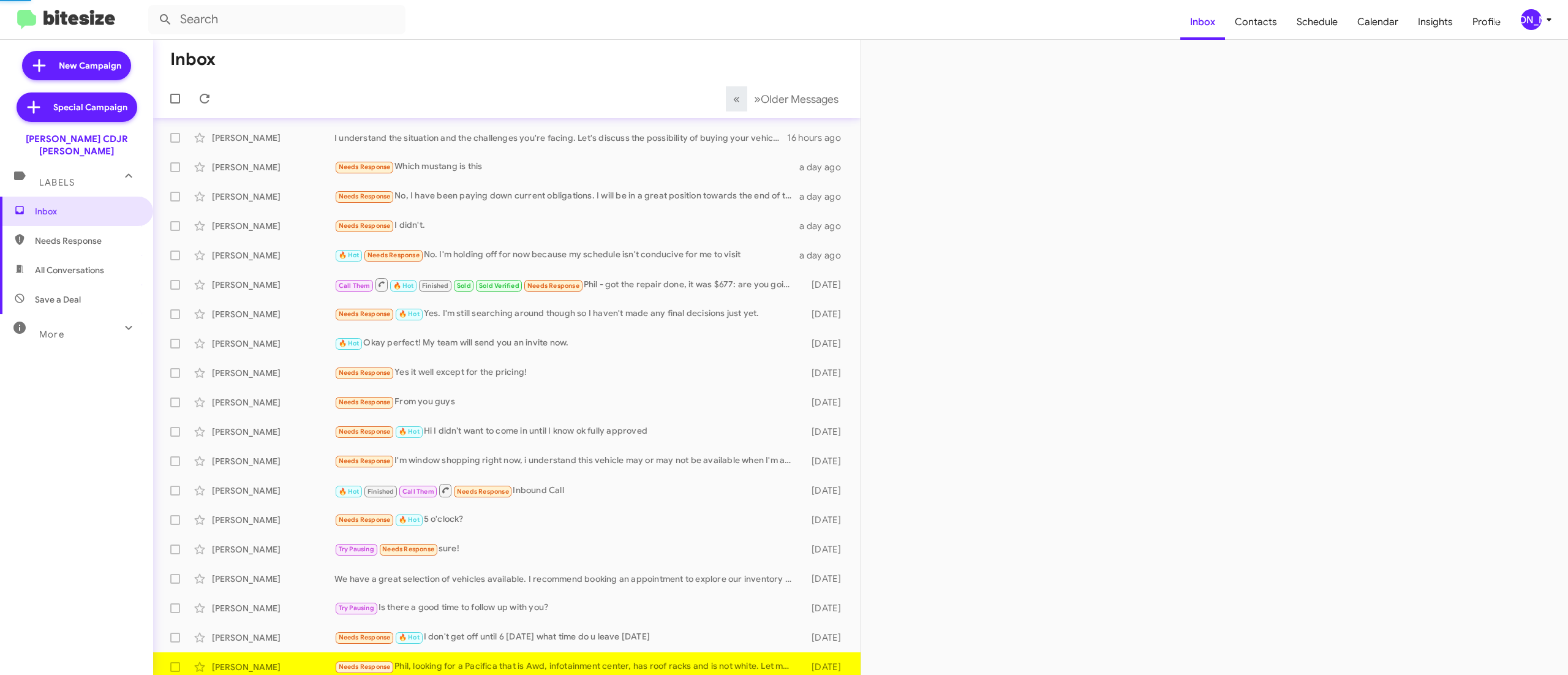
scroll to position [8, 0]
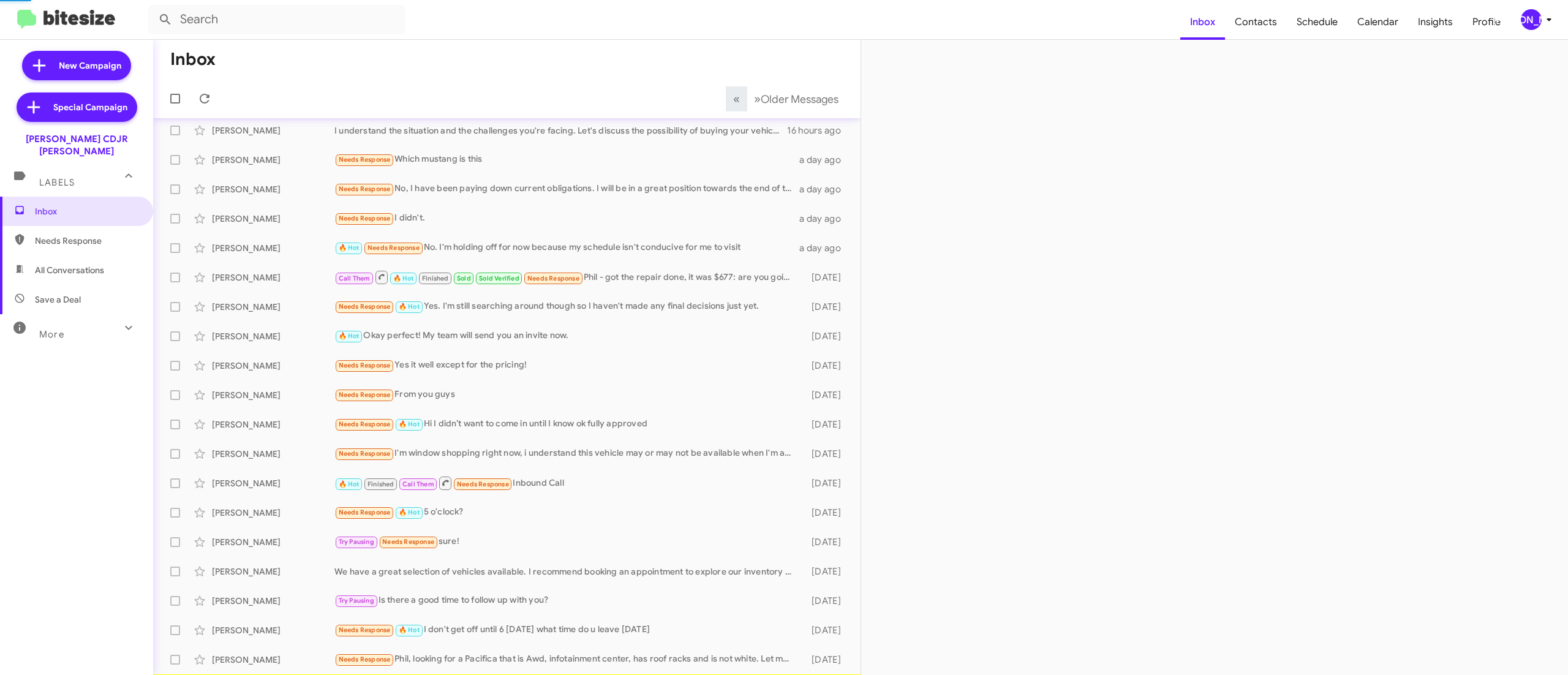
scroll to position [37, 0]
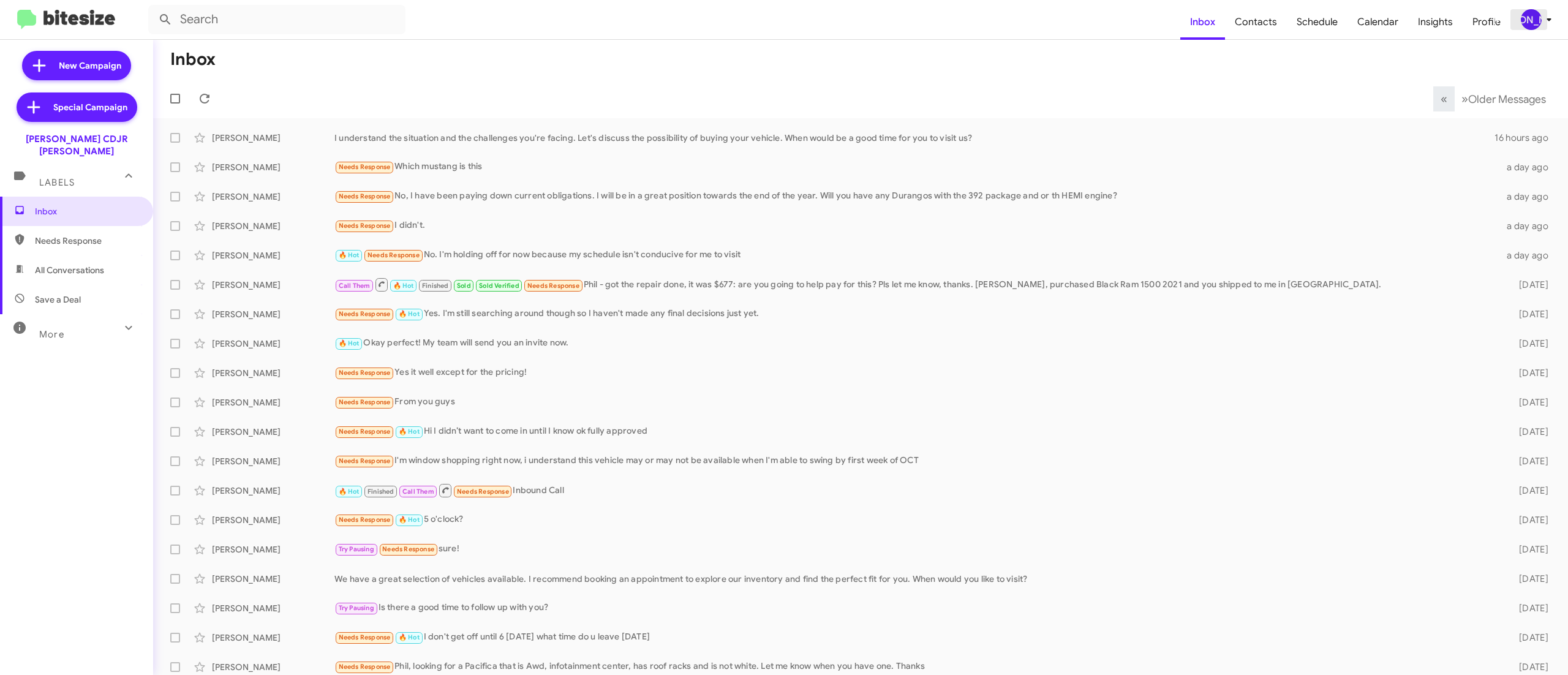
click at [1528, 15] on div "[PERSON_NAME]" at bounding box center [1531, 19] width 20 height 20
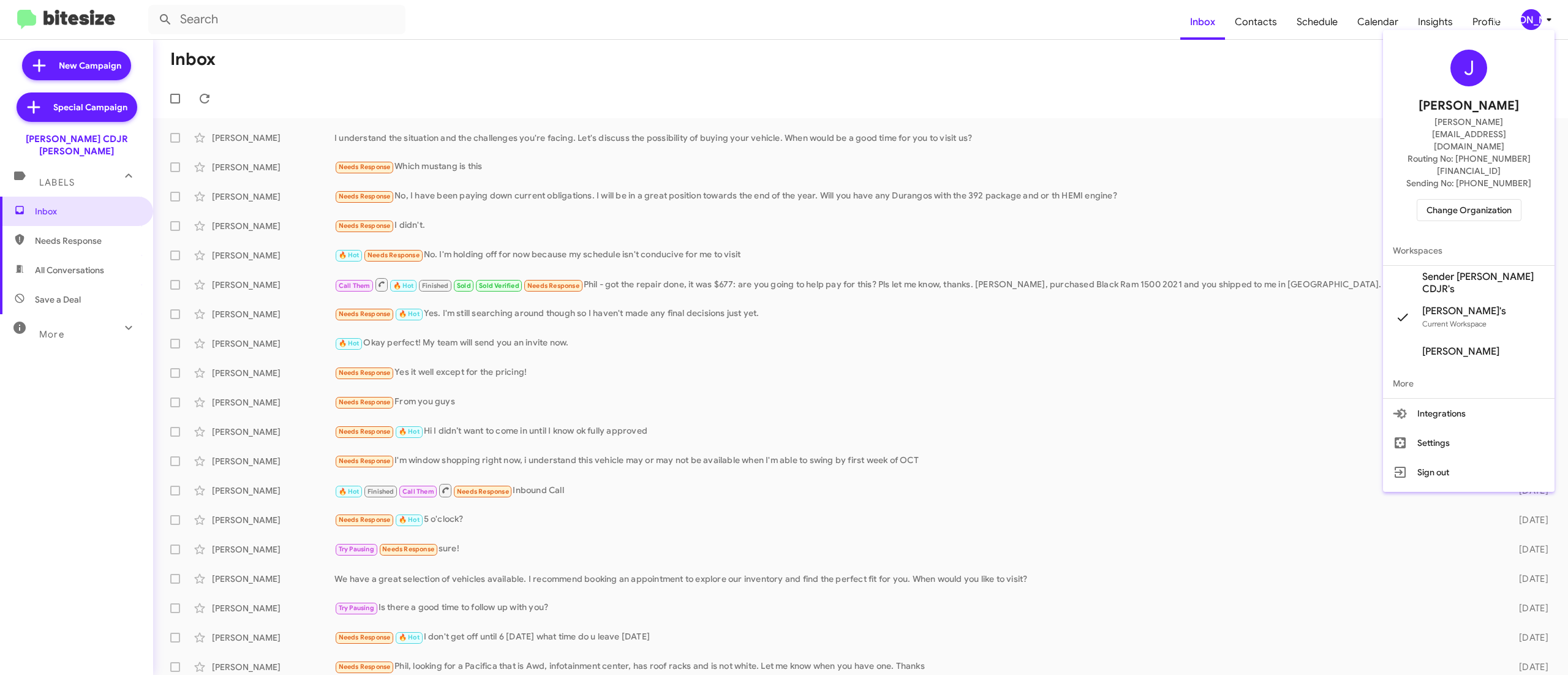
click at [620, 247] on div at bounding box center [784, 338] width 1568 height 675
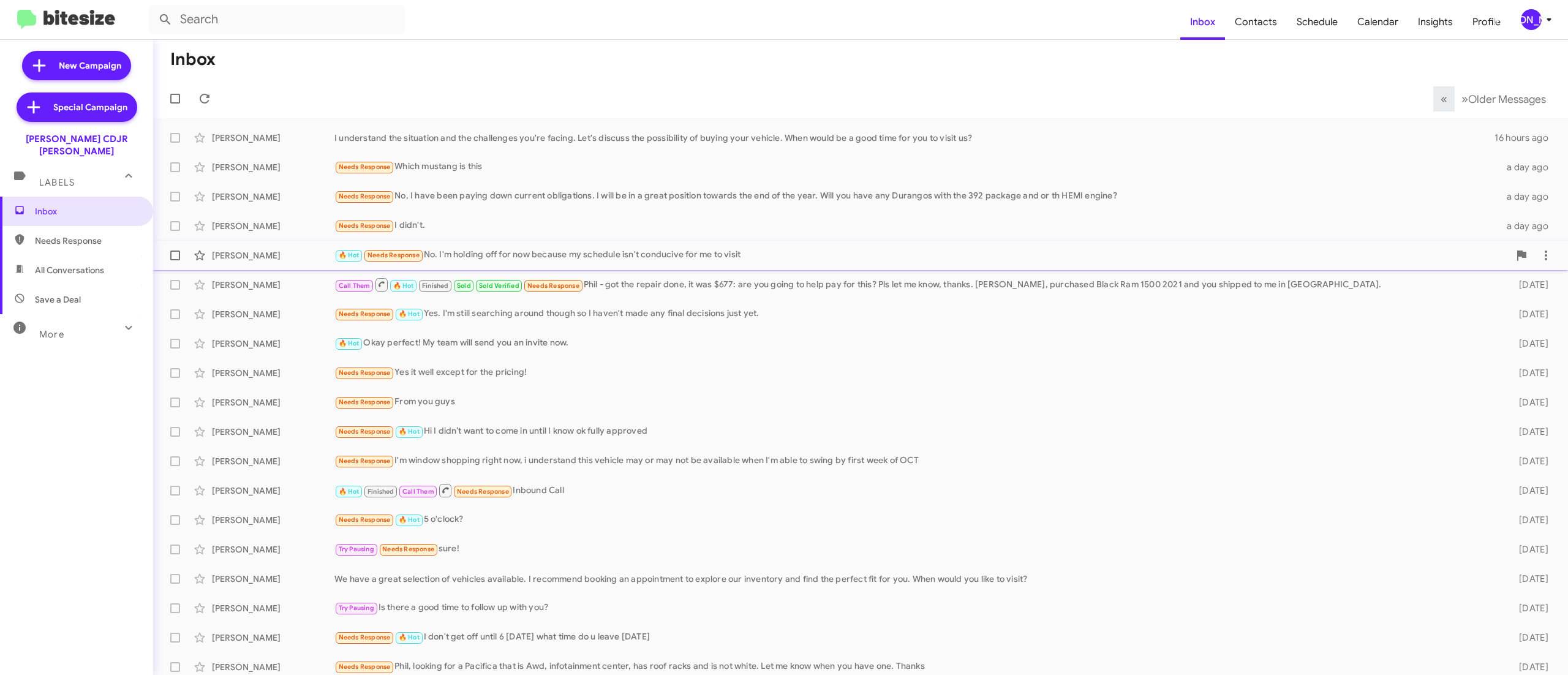
click at [622, 256] on div "🔥 Hot Needs Response No. I'm holding off for now because my schedule isn't cond…" at bounding box center [922, 255] width 1175 height 14
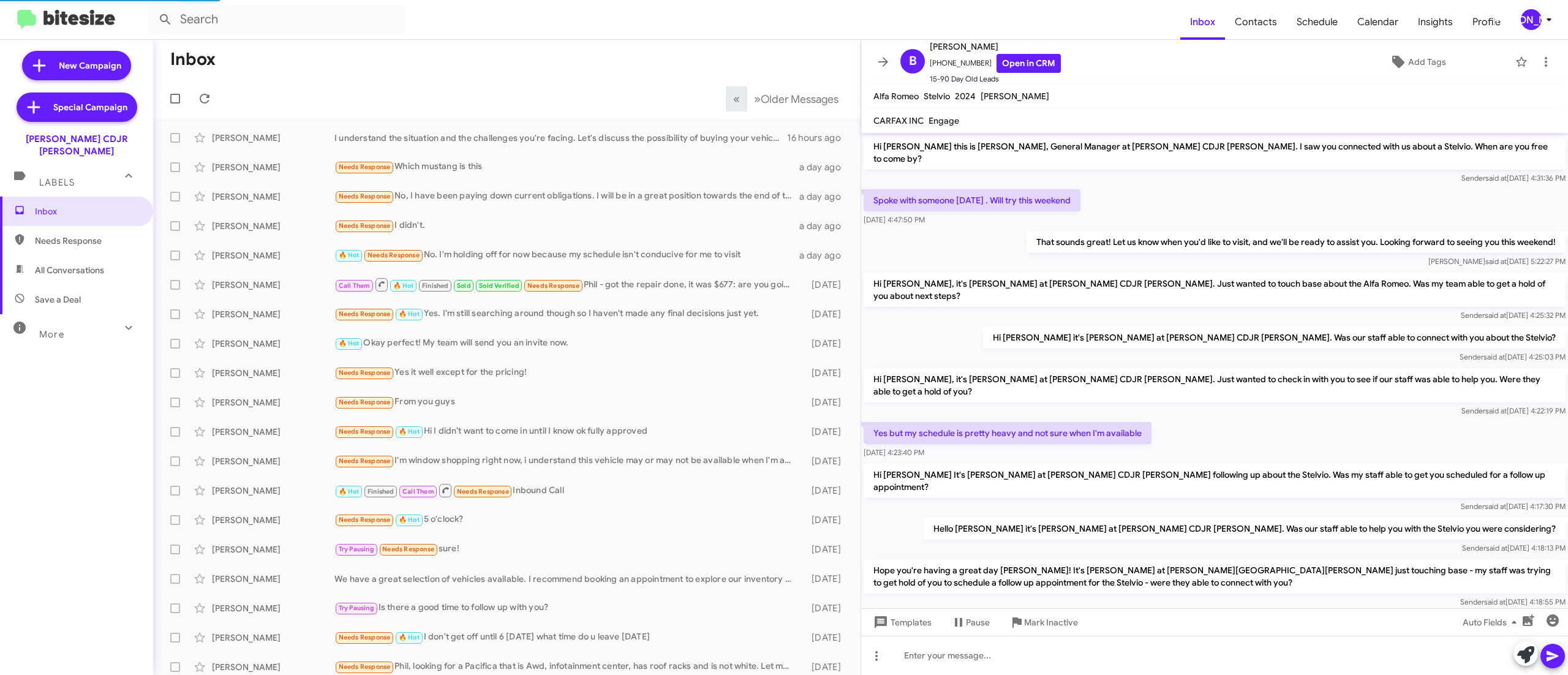
scroll to position [25, 0]
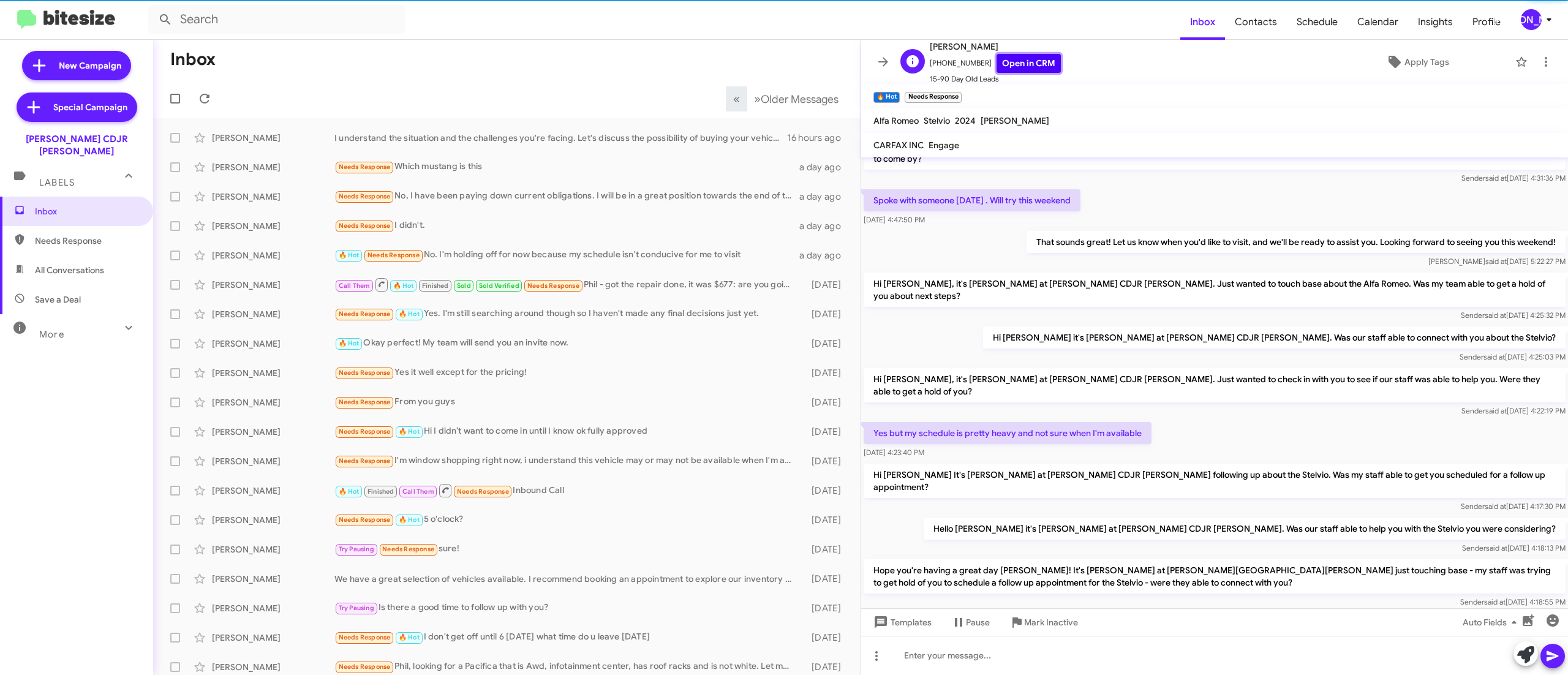
click at [1018, 61] on link "Open in CRM" at bounding box center [1028, 64] width 64 height 19
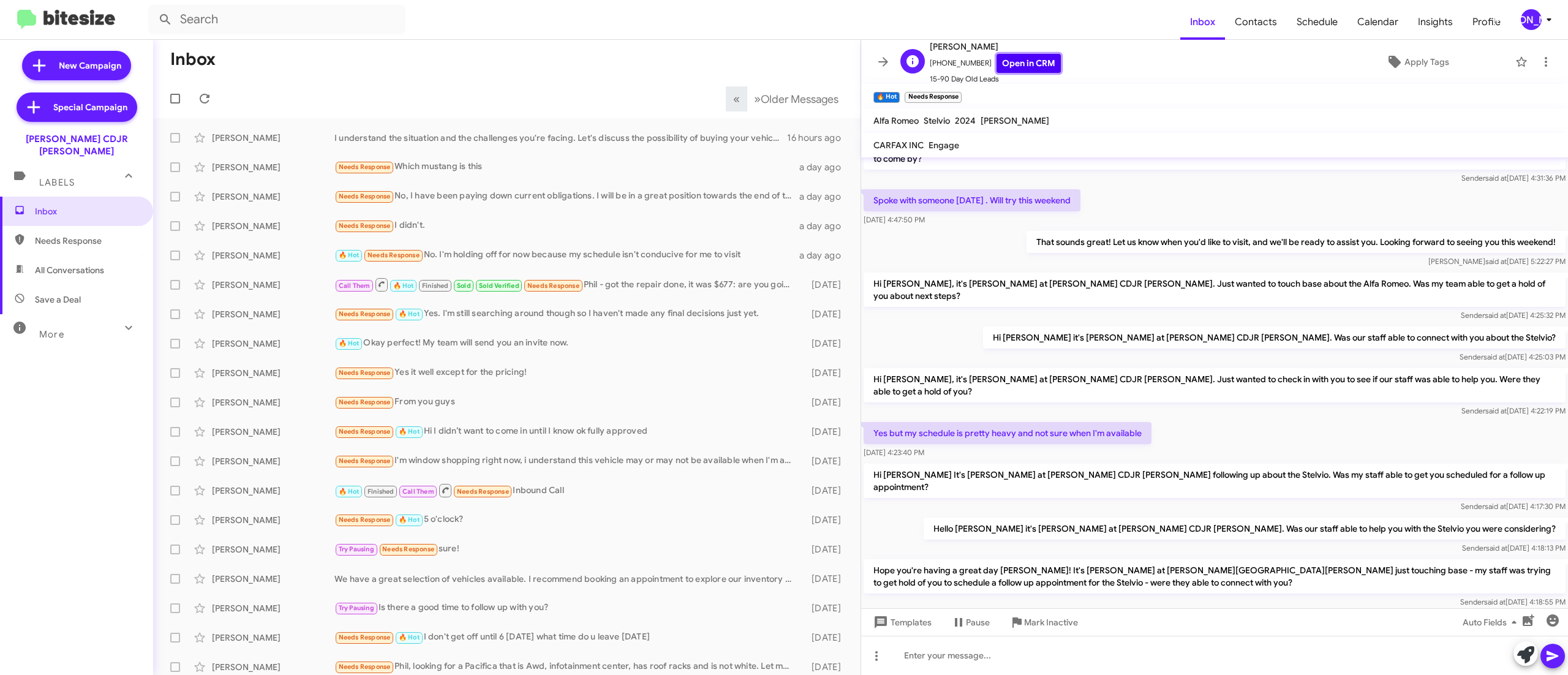
click at [996, 64] on link "Open in CRM" at bounding box center [1028, 64] width 64 height 19
drag, startPoint x: 1558, startPoint y: 17, endPoint x: 1546, endPoint y: 17, distance: 12.0
click at [1558, 17] on mat-toolbar "Inbox Contacts Schedule Calendar Insights Profile JA" at bounding box center [784, 19] width 1568 height 39
click at [1534, 20] on div "[PERSON_NAME]" at bounding box center [1531, 19] width 20 height 20
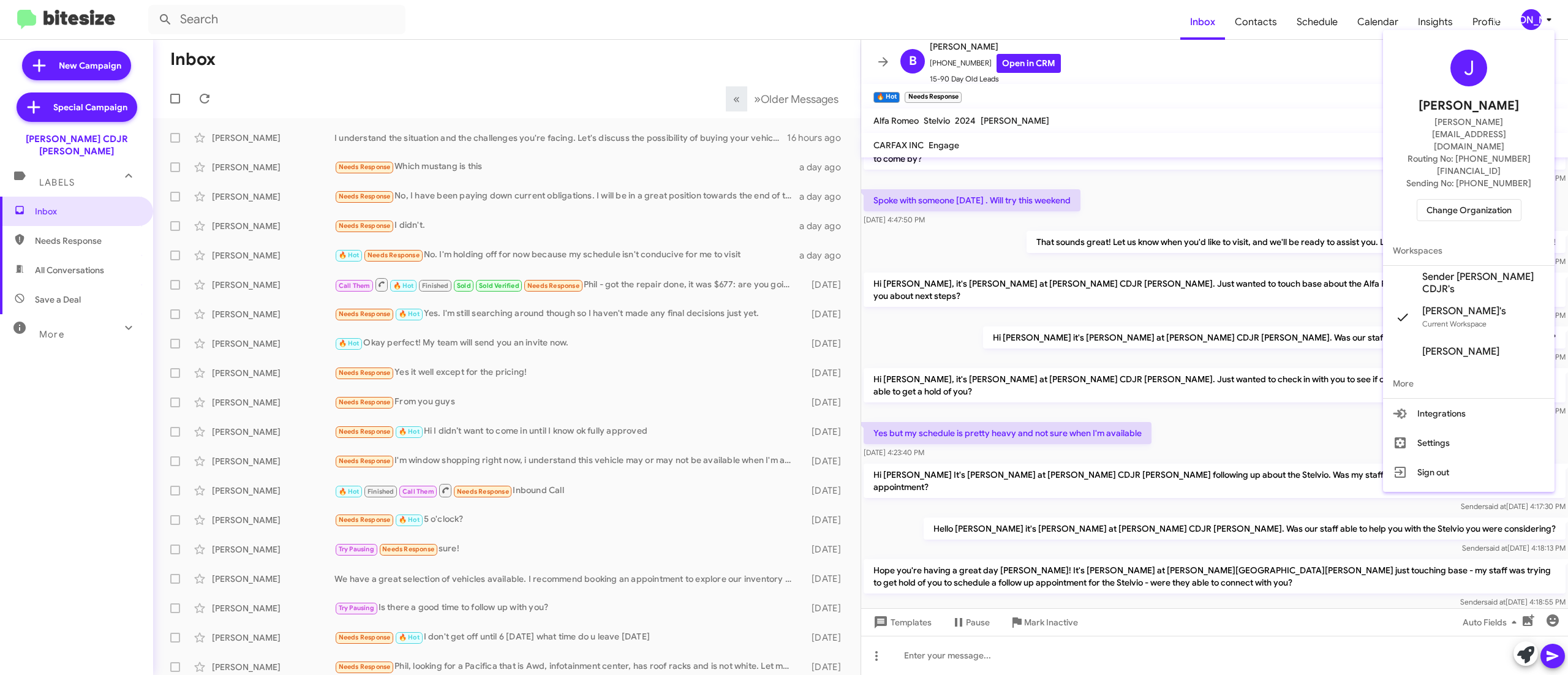
click at [1458, 199] on span "Change Organization" at bounding box center [1469, 210] width 85 height 20
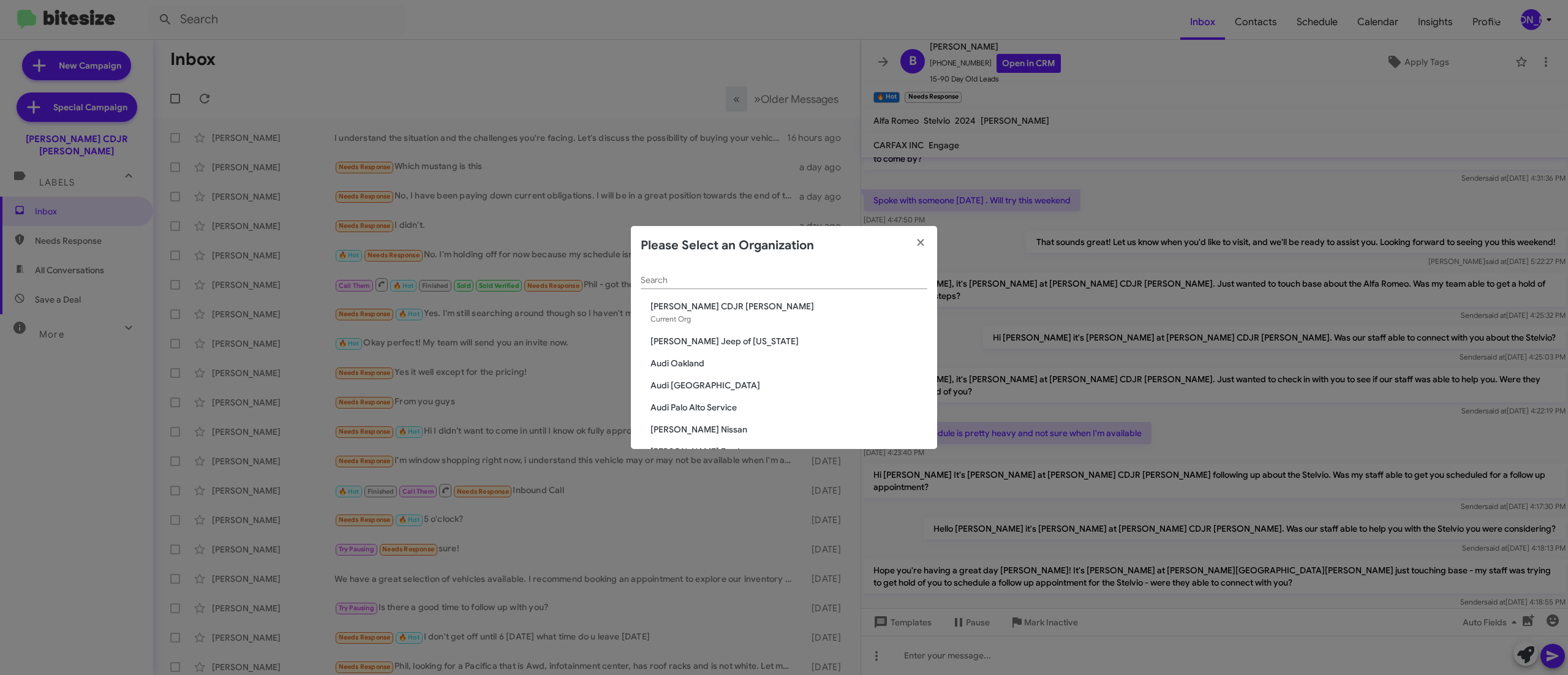
click at [757, 266] on div "Search" at bounding box center [784, 277] width 287 height 24
click at [739, 283] on input "Search" at bounding box center [784, 281] width 287 height 10
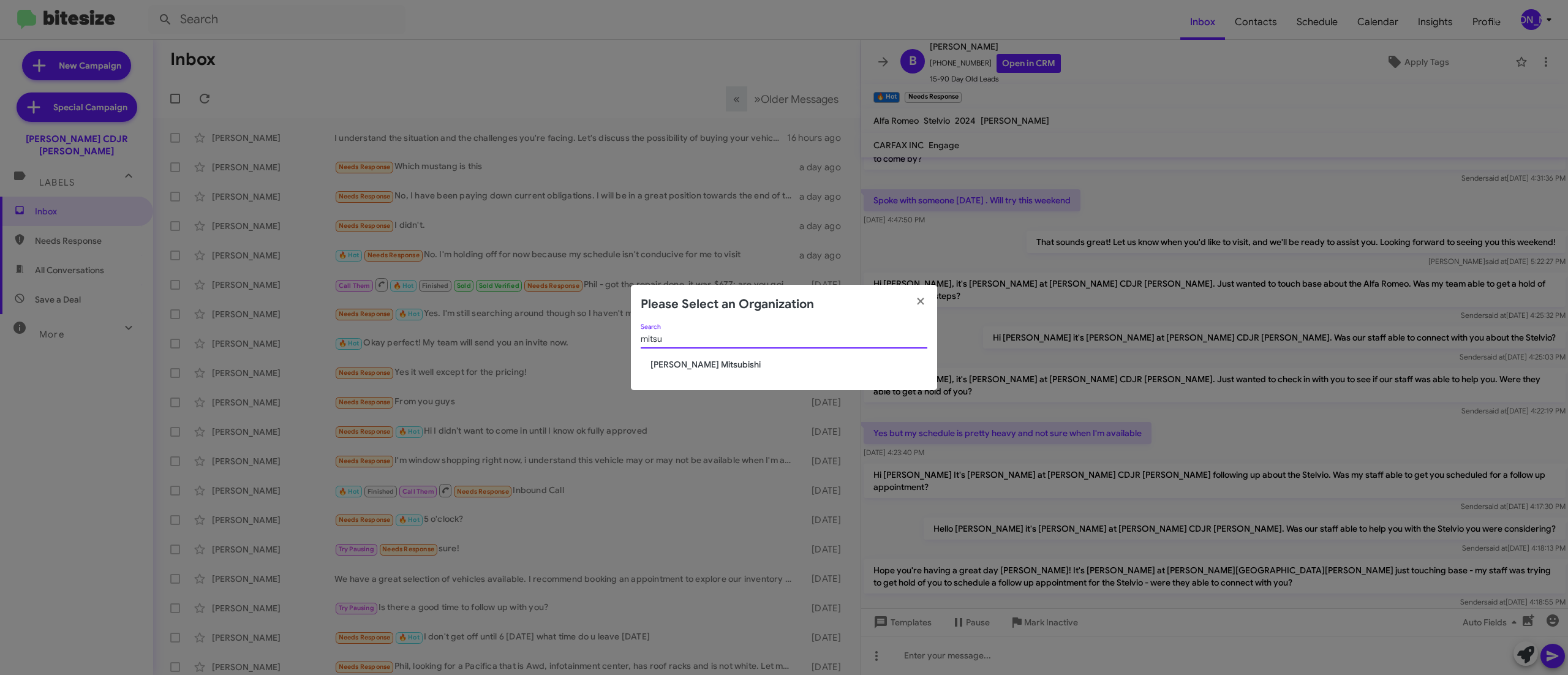
type input "mitsu"
click at [673, 363] on span "[PERSON_NAME] Mitsubishi" at bounding box center [788, 365] width 277 height 12
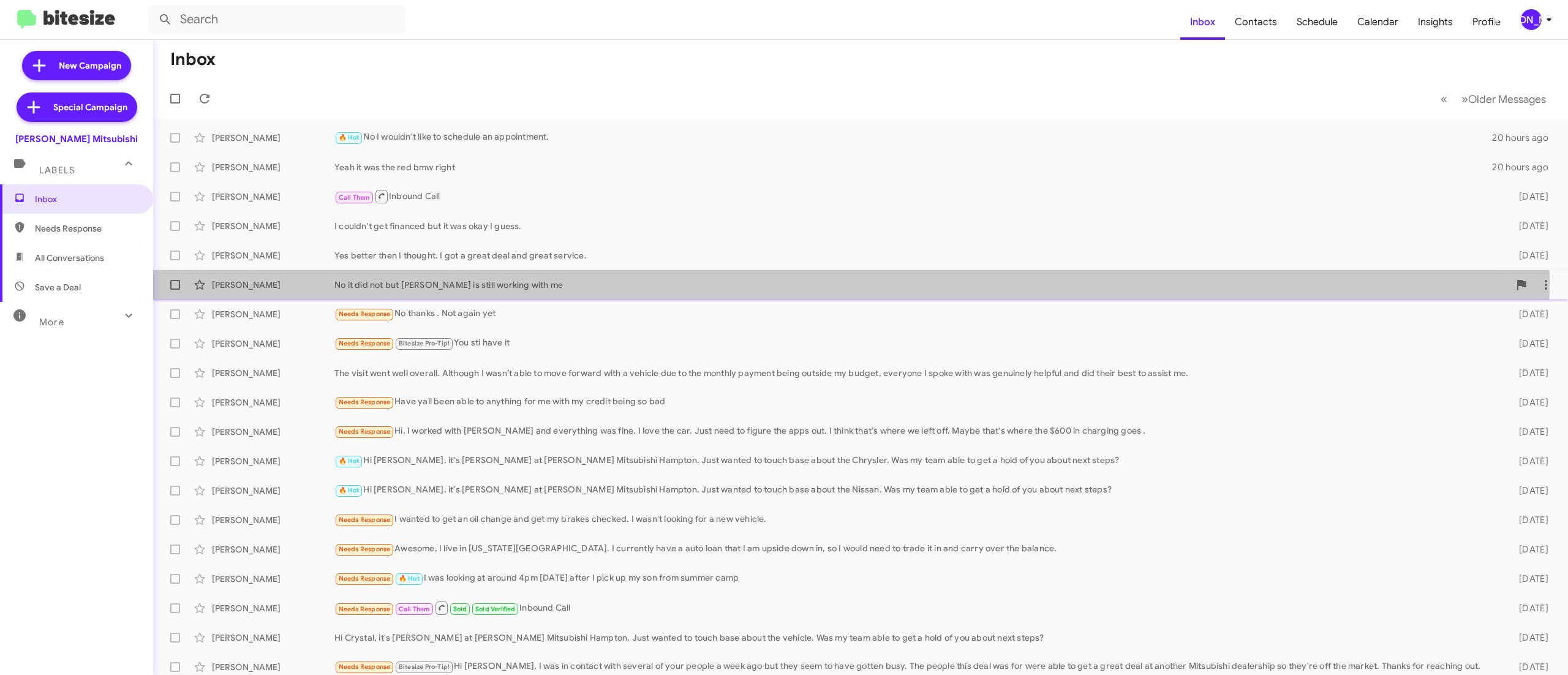
click at [435, 283] on div "No it did not but [PERSON_NAME] is still working with me" at bounding box center [922, 285] width 1175 height 12
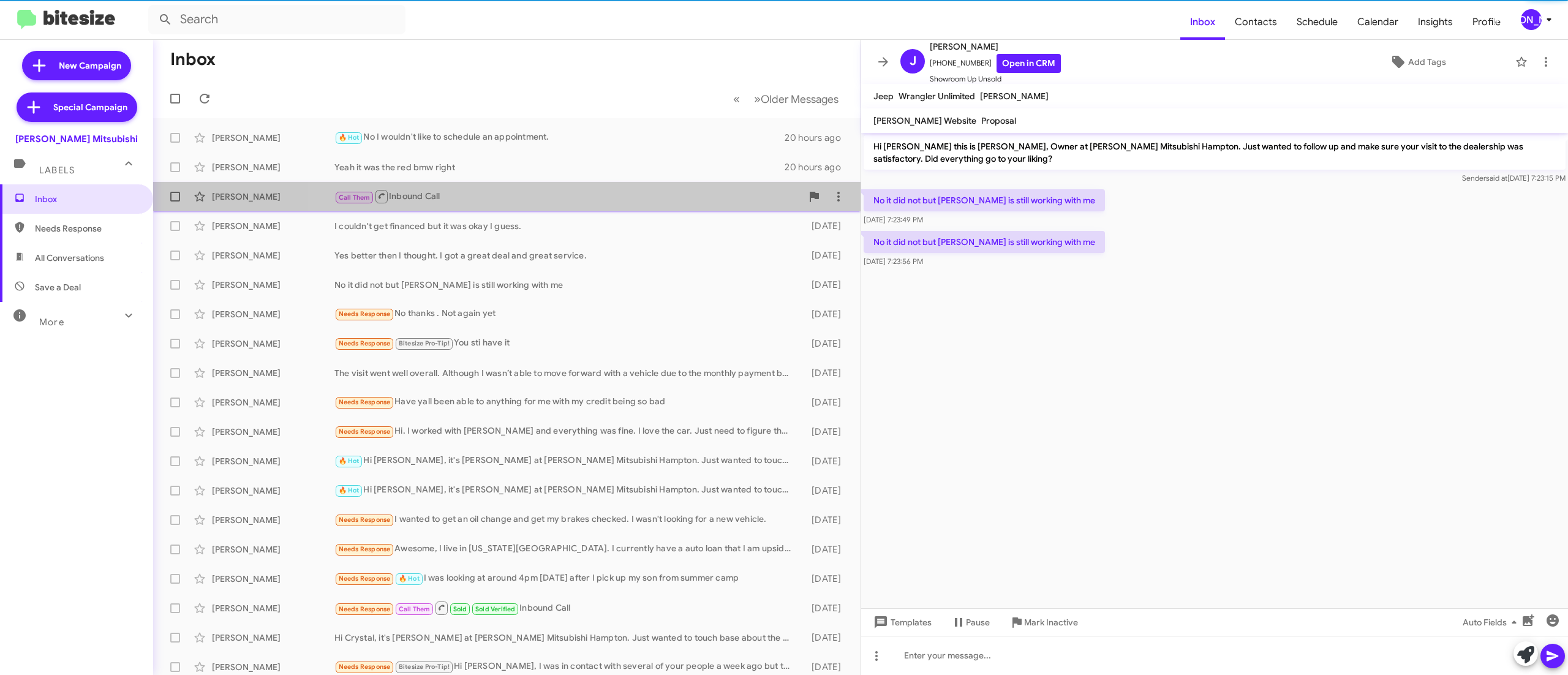
click at [557, 184] on span "[PERSON_NAME] Call Them Inbound Call [DATE]" at bounding box center [507, 196] width 708 height 29
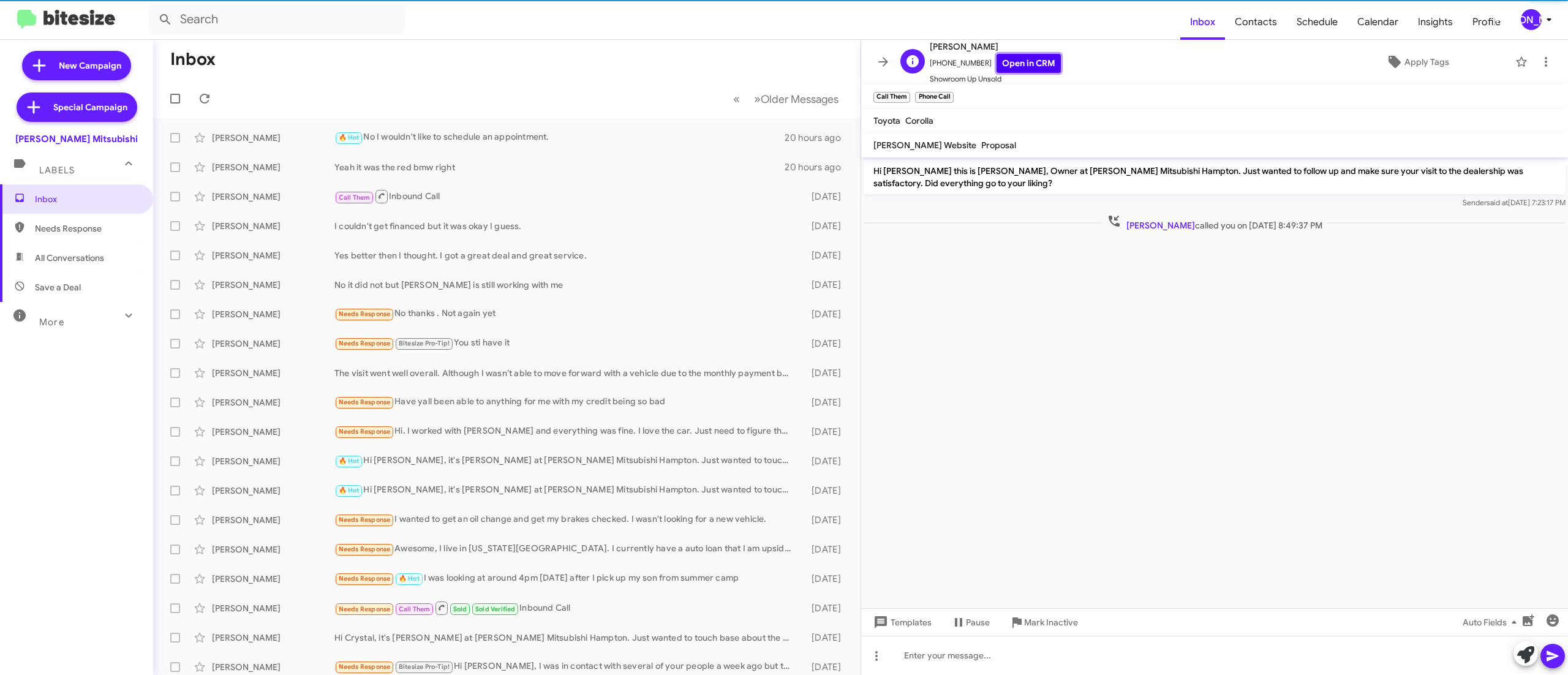
click at [1019, 68] on link "Open in CRM" at bounding box center [1028, 64] width 64 height 19
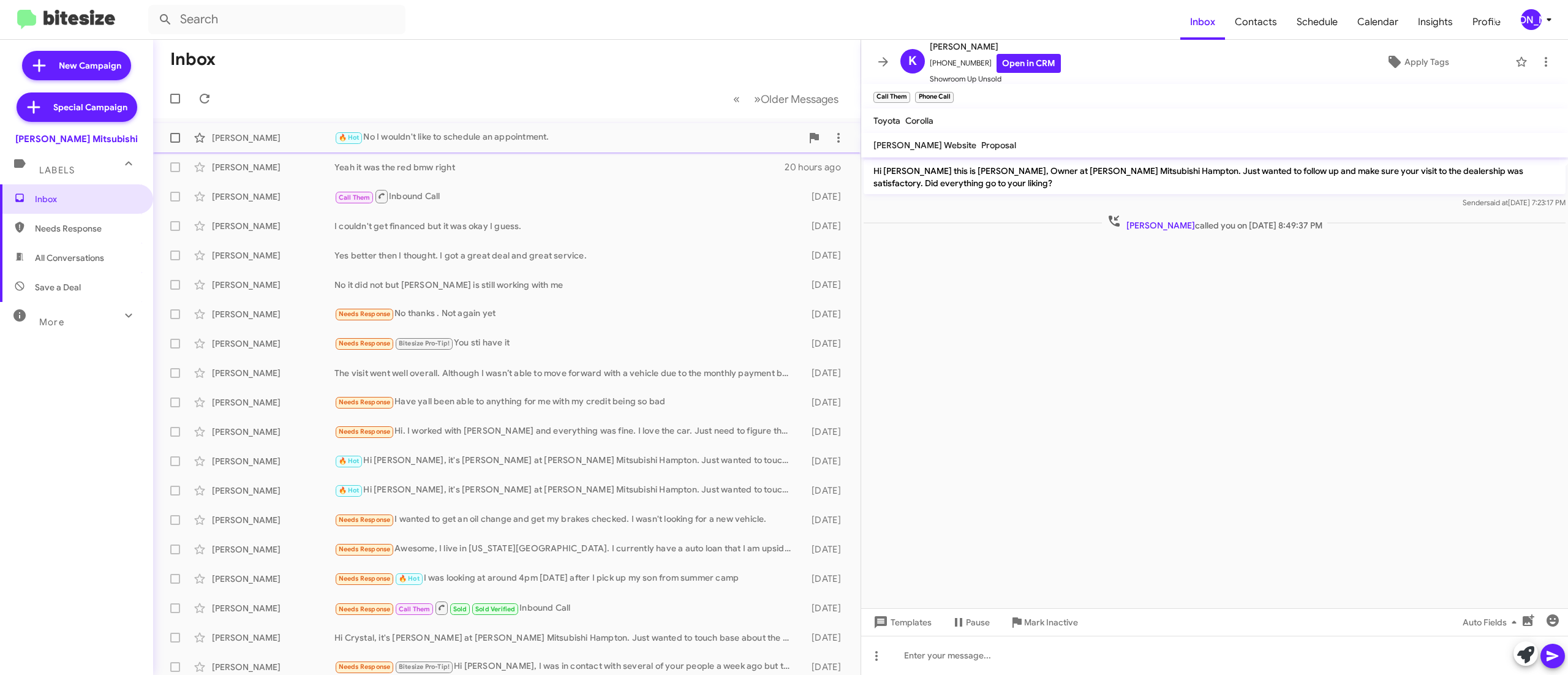
click at [606, 141] on div "🔥 Hot No I wouldn't like to schedule an appointment." at bounding box center [568, 137] width 467 height 14
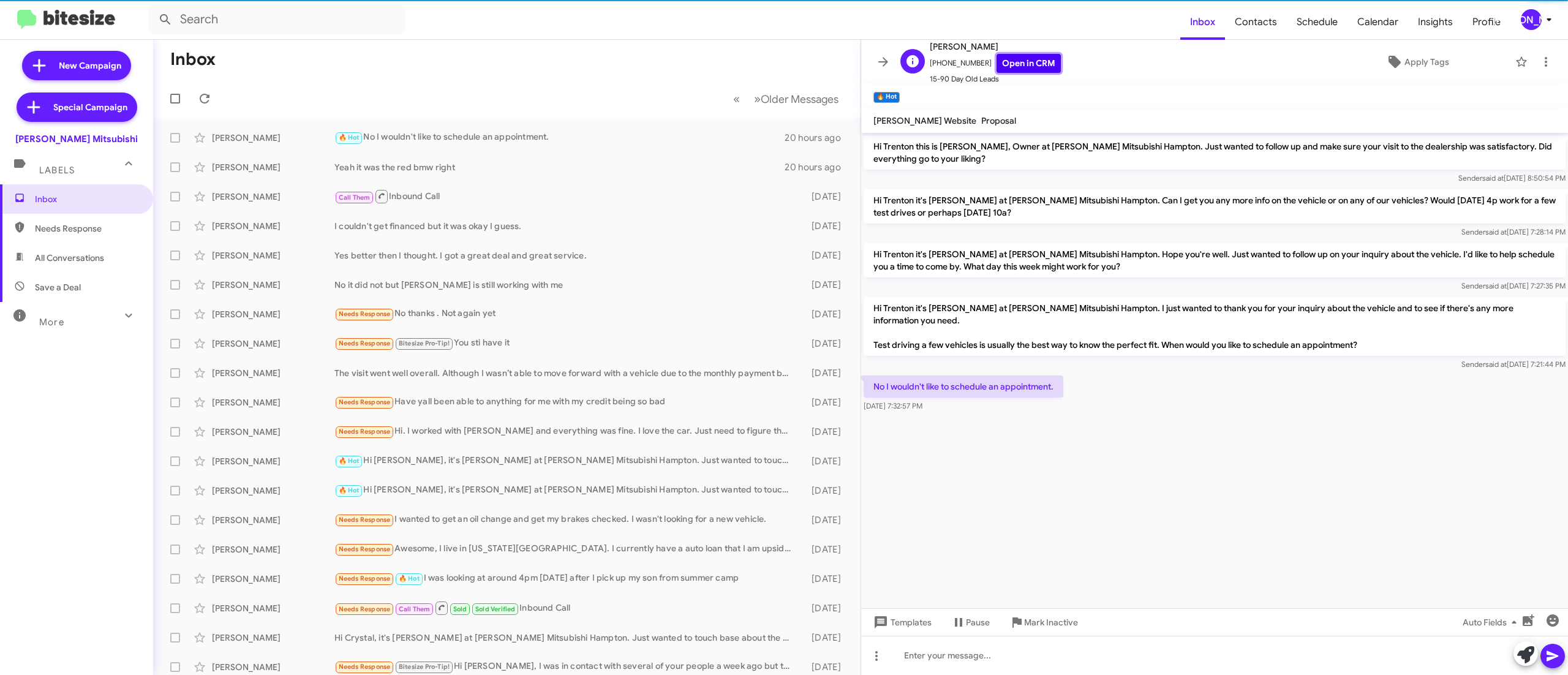
click at [1028, 68] on link "Open in CRM" at bounding box center [1028, 64] width 64 height 19
